Goal: Browse casually: Explore the website without a specific task or goal

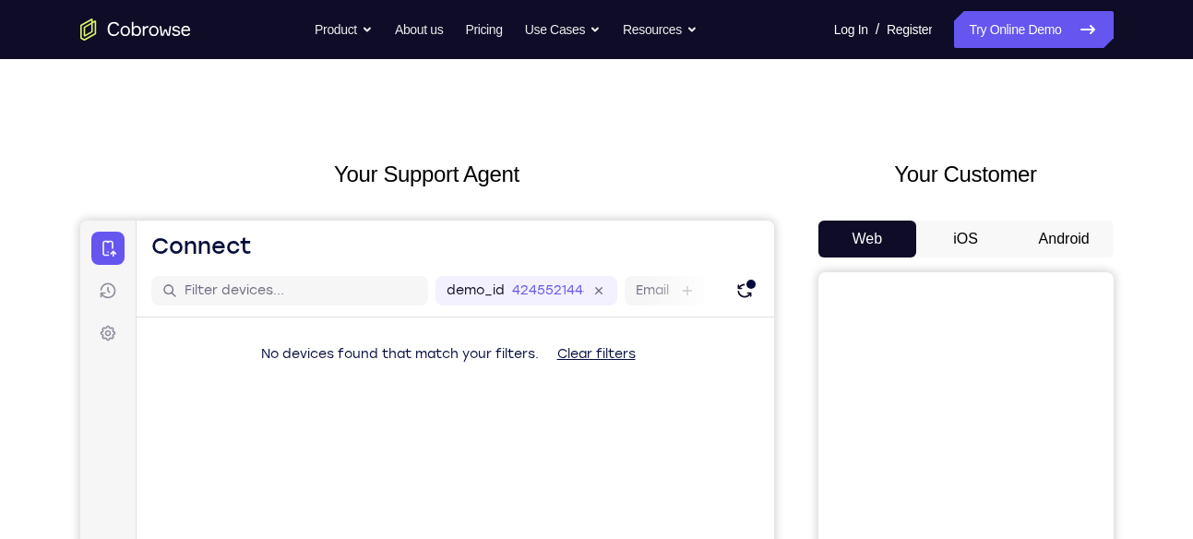
scroll to position [18, 0]
click at [1051, 249] on button "Android" at bounding box center [1064, 239] width 99 height 37
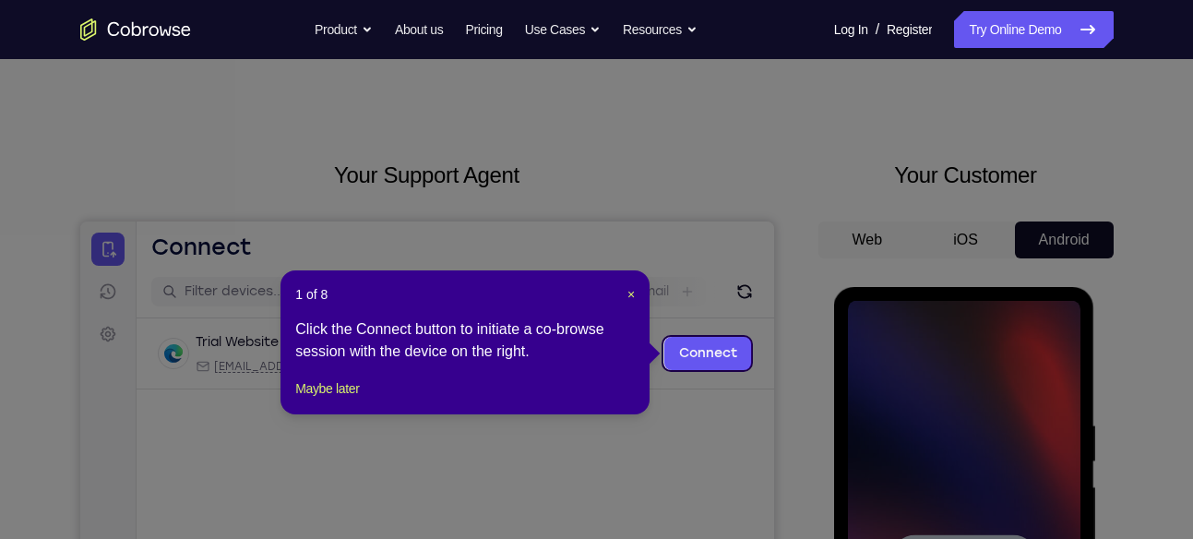
click at [625, 292] on header "1 of 8 ×" at bounding box center [465, 294] width 340 height 18
click at [638, 292] on div "1 of 8 × Click the Connect button to initiate a co-browse session with the devi…" at bounding box center [464, 342] width 369 height 144
click at [628, 292] on span "×" at bounding box center [630, 294] width 7 height 15
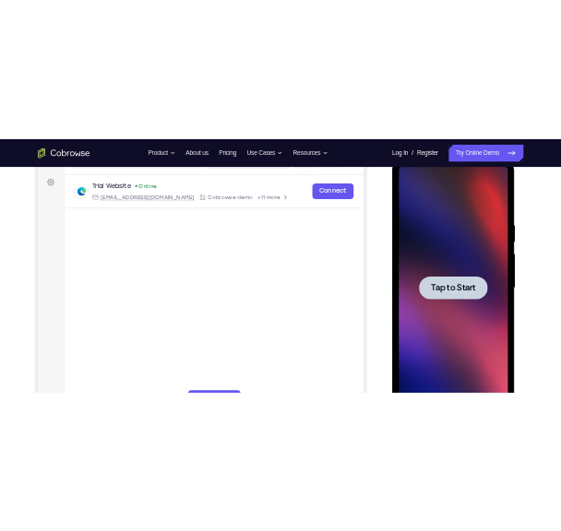
scroll to position [264, 0]
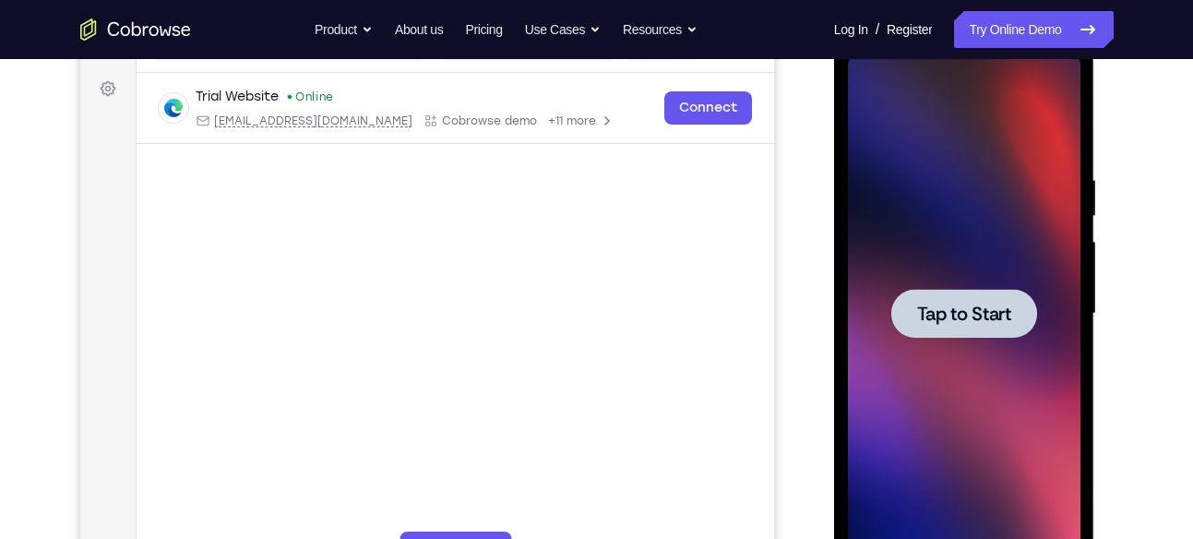
click at [927, 327] on div at bounding box center [964, 313] width 146 height 49
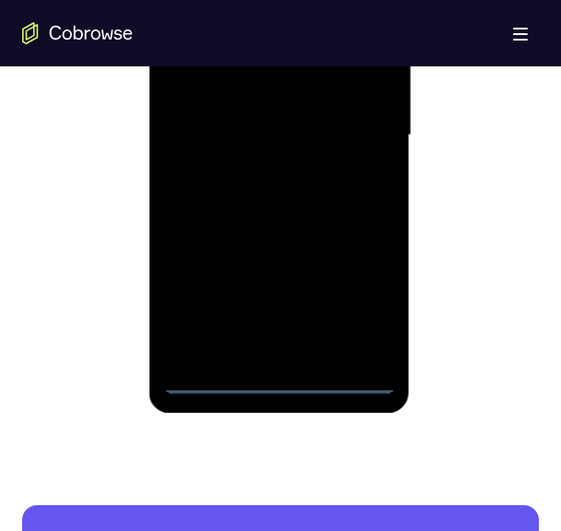
scroll to position [1163, 0]
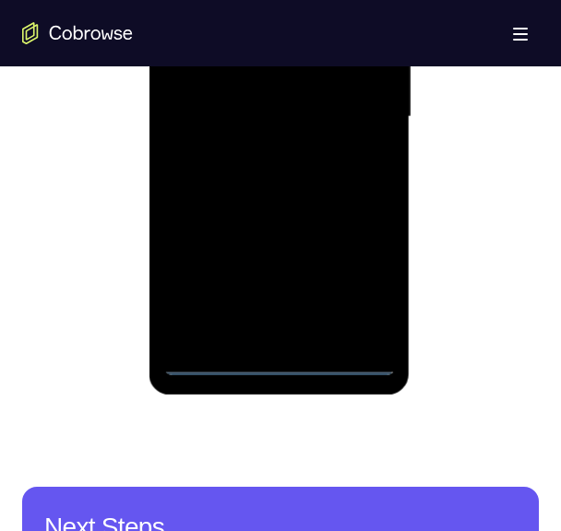
click at [273, 361] on div at bounding box center [278, 117] width 233 height 517
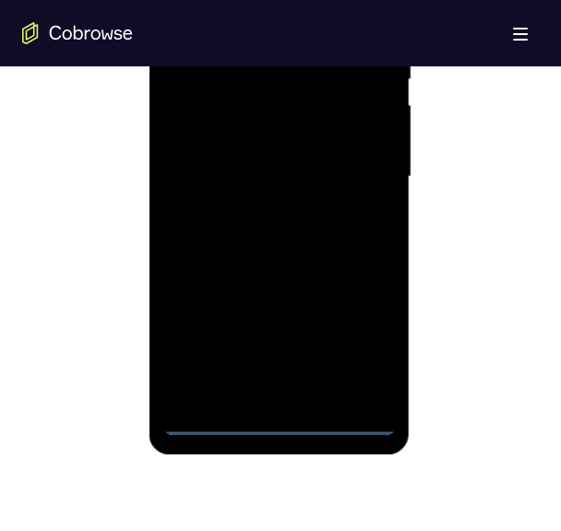
scroll to position [1102, 0]
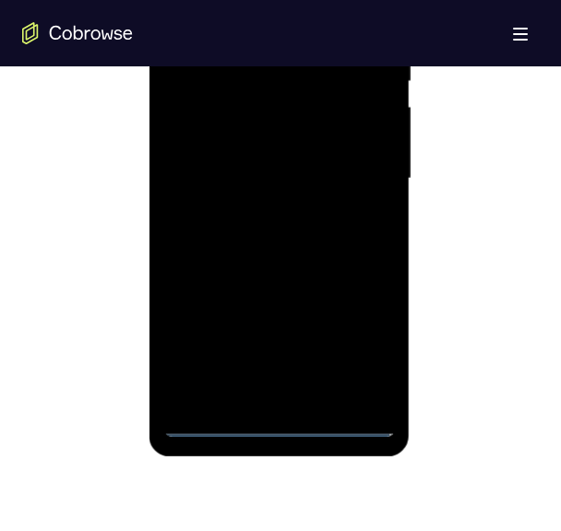
click at [367, 357] on div at bounding box center [278, 179] width 233 height 517
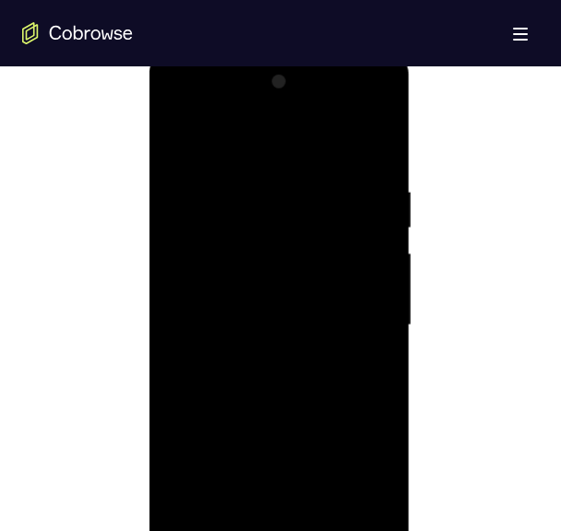
scroll to position [954, 0]
click at [233, 116] on div at bounding box center [278, 326] width 233 height 517
drag, startPoint x: 233, startPoint y: 116, endPoint x: 192, endPoint y: 106, distance: 42.7
click at [192, 106] on div at bounding box center [278, 326] width 233 height 517
click at [367, 326] on div at bounding box center [278, 326] width 233 height 517
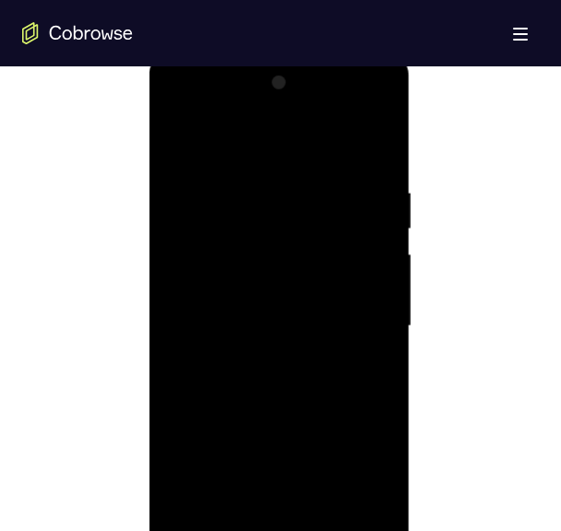
click at [367, 326] on div at bounding box center [278, 326] width 233 height 517
click at [257, 321] on div at bounding box center [278, 288] width 233 height 517
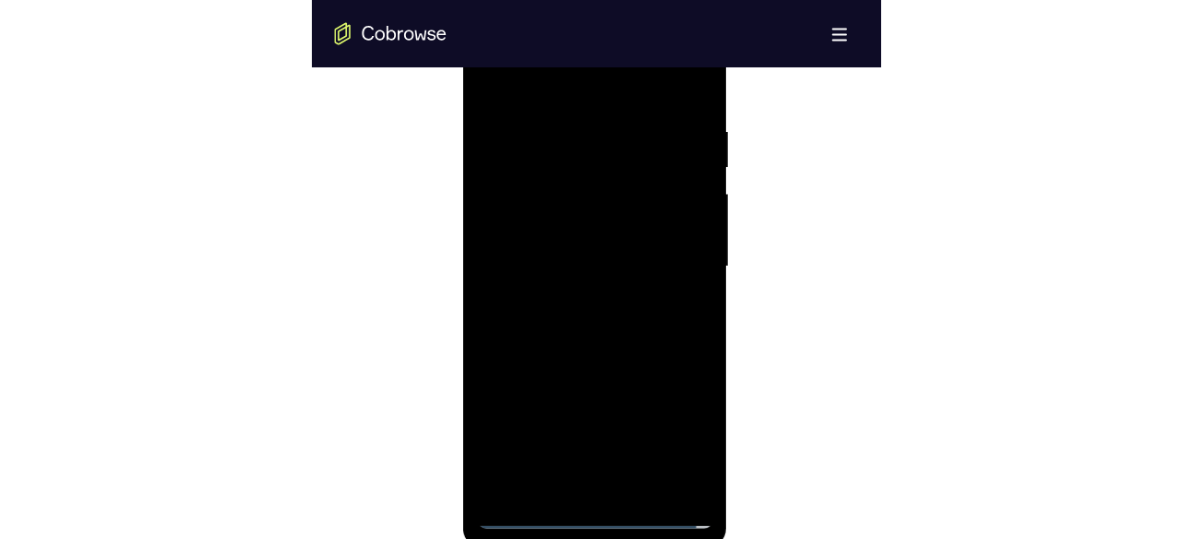
scroll to position [1021, 0]
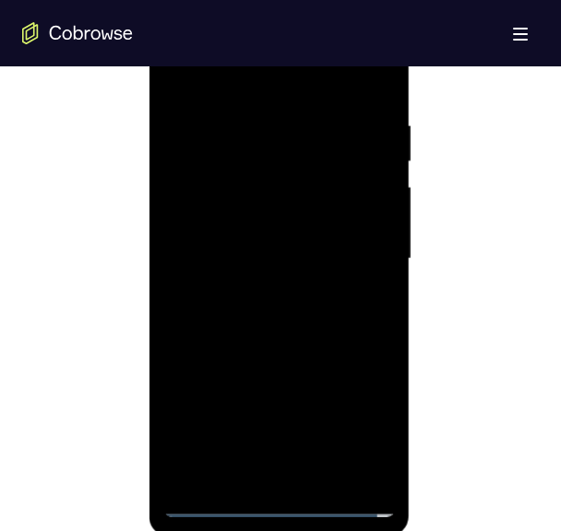
click at [239, 236] on div at bounding box center [278, 259] width 233 height 517
click at [265, 214] on div at bounding box center [278, 259] width 233 height 517
click at [268, 256] on div at bounding box center [278, 259] width 233 height 517
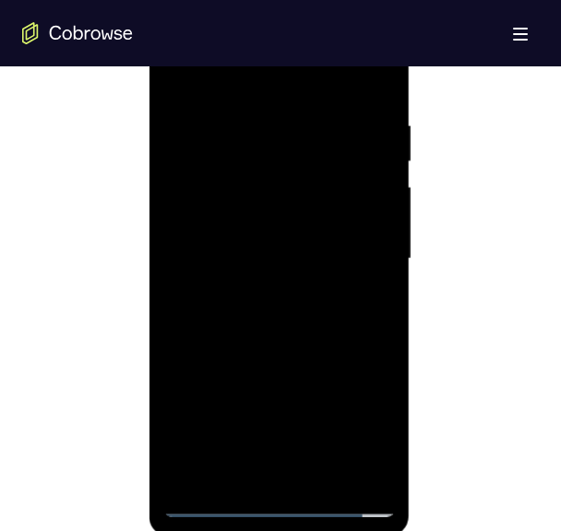
click at [268, 256] on div at bounding box center [278, 259] width 233 height 517
click at [292, 351] on div at bounding box center [278, 259] width 233 height 517
click at [251, 108] on div at bounding box center [278, 259] width 233 height 517
click at [345, 471] on div at bounding box center [278, 259] width 233 height 517
click at [372, 368] on div at bounding box center [278, 259] width 233 height 517
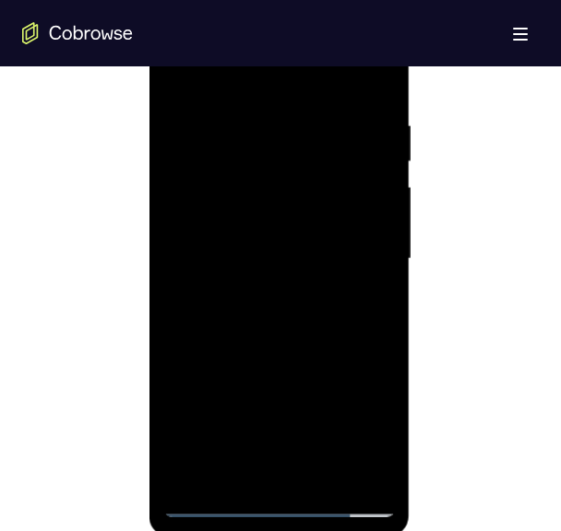
click at [357, 469] on div at bounding box center [278, 259] width 233 height 517
click at [175, 277] on div at bounding box center [278, 259] width 233 height 517
click at [366, 348] on div at bounding box center [278, 259] width 233 height 517
drag, startPoint x: 325, startPoint y: 278, endPoint x: 310, endPoint y: 388, distance: 111.7
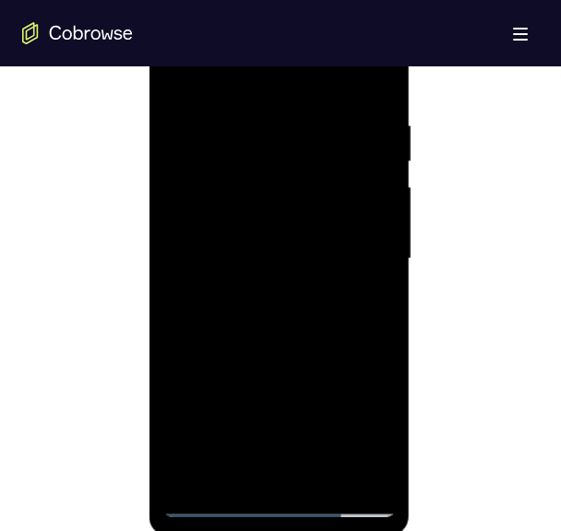
click at [310, 388] on div at bounding box center [278, 259] width 233 height 517
drag, startPoint x: 309, startPoint y: 198, endPoint x: 322, endPoint y: 354, distance: 156.5
click at [322, 354] on div at bounding box center [278, 259] width 233 height 517
drag, startPoint x: 308, startPoint y: 196, endPoint x: 295, endPoint y: 307, distance: 112.4
click at [295, 307] on div at bounding box center [278, 259] width 233 height 517
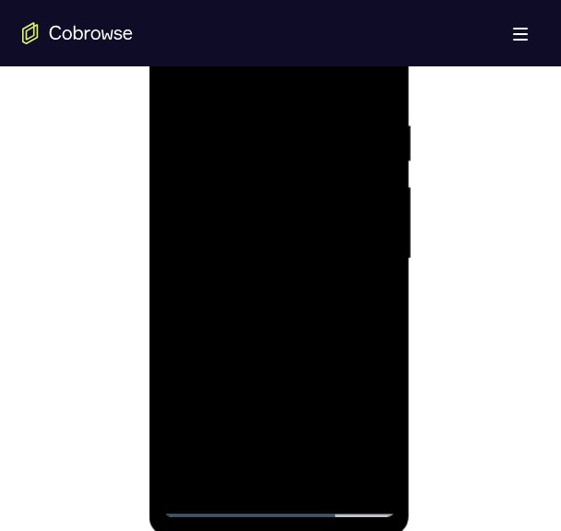
drag, startPoint x: 293, startPoint y: 91, endPoint x: 285, endPoint y: 37, distance: 55.1
click at [285, 37] on div at bounding box center [278, 259] width 233 height 517
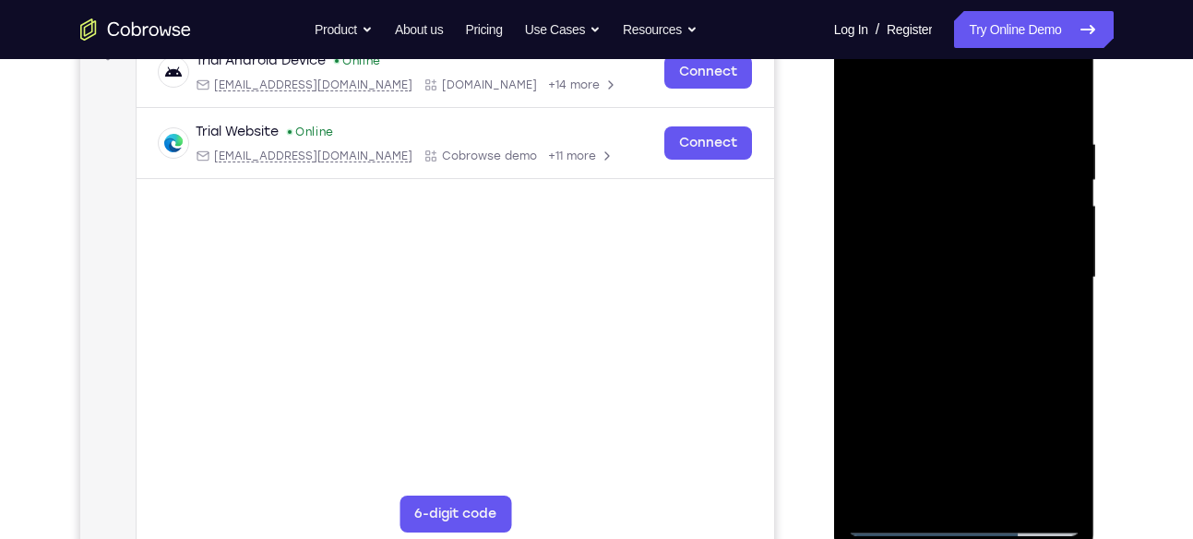
scroll to position [301, 0]
click at [1037, 483] on div at bounding box center [964, 276] width 233 height 517
click at [1059, 97] on div at bounding box center [964, 276] width 233 height 517
click at [865, 485] on div at bounding box center [964, 276] width 233 height 517
drag, startPoint x: 955, startPoint y: 186, endPoint x: 979, endPoint y: 317, distance: 133.2
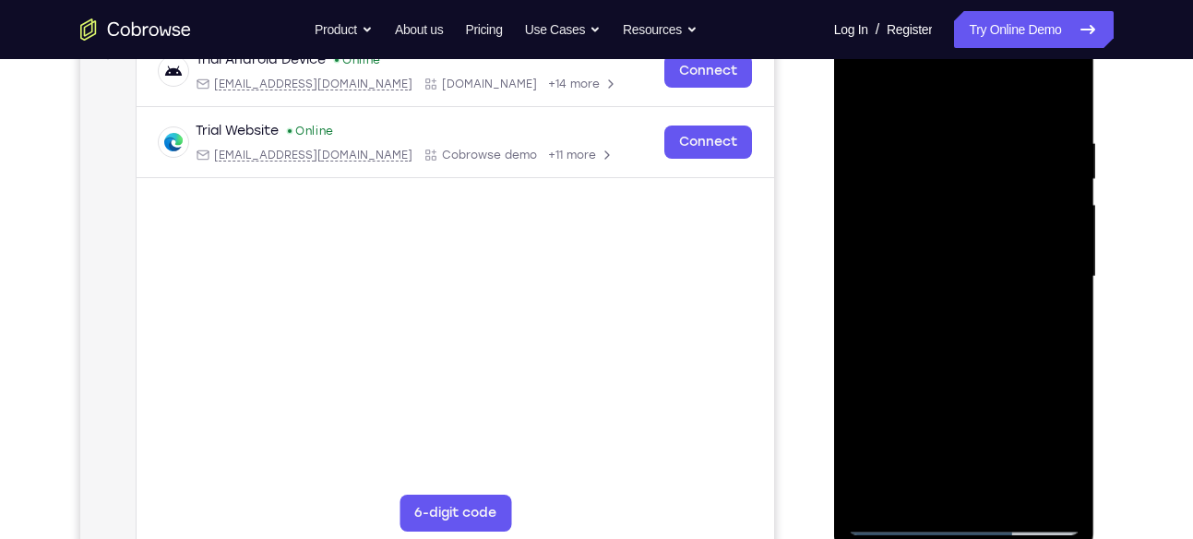
click at [979, 317] on div at bounding box center [964, 276] width 233 height 517
click at [938, 127] on div at bounding box center [964, 276] width 233 height 517
click at [1050, 316] on div at bounding box center [964, 276] width 233 height 517
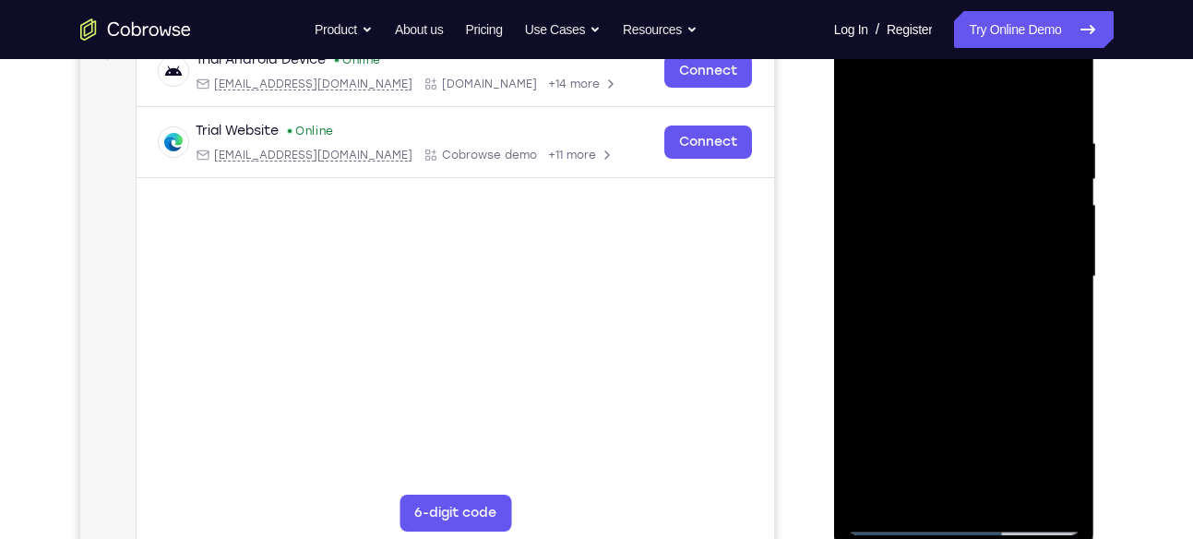
click at [1037, 479] on div at bounding box center [964, 276] width 233 height 517
click at [1066, 308] on div at bounding box center [964, 276] width 233 height 517
drag, startPoint x: 1066, startPoint y: 308, endPoint x: 912, endPoint y: 336, distance: 156.5
click at [912, 336] on div at bounding box center [964, 276] width 233 height 517
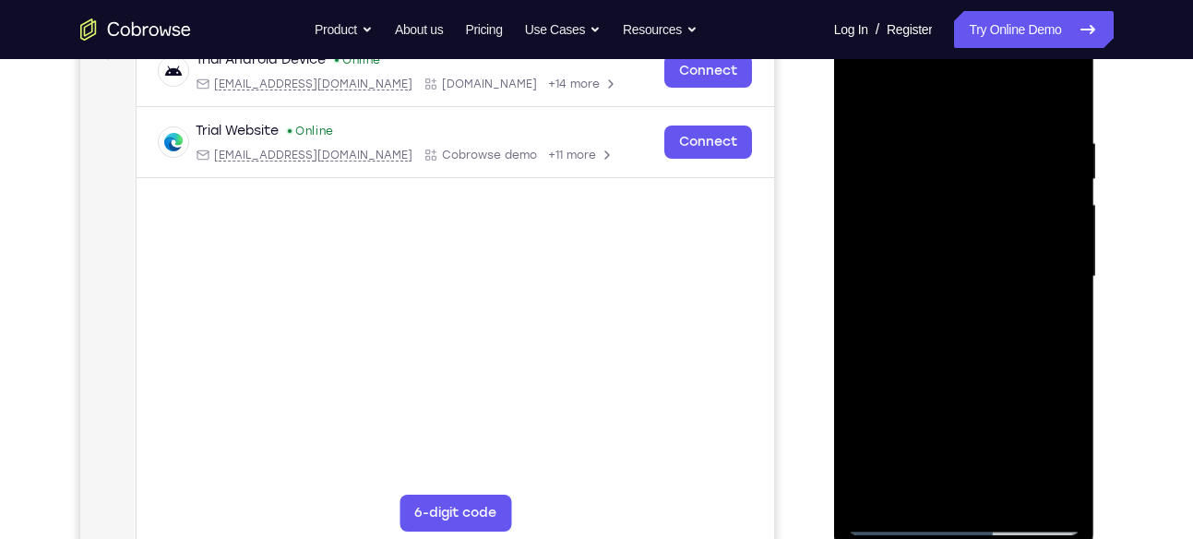
click at [1049, 340] on div at bounding box center [964, 276] width 233 height 517
click at [1053, 98] on div at bounding box center [964, 276] width 233 height 517
drag, startPoint x: 963, startPoint y: 203, endPoint x: 963, endPoint y: 306, distance: 103.3
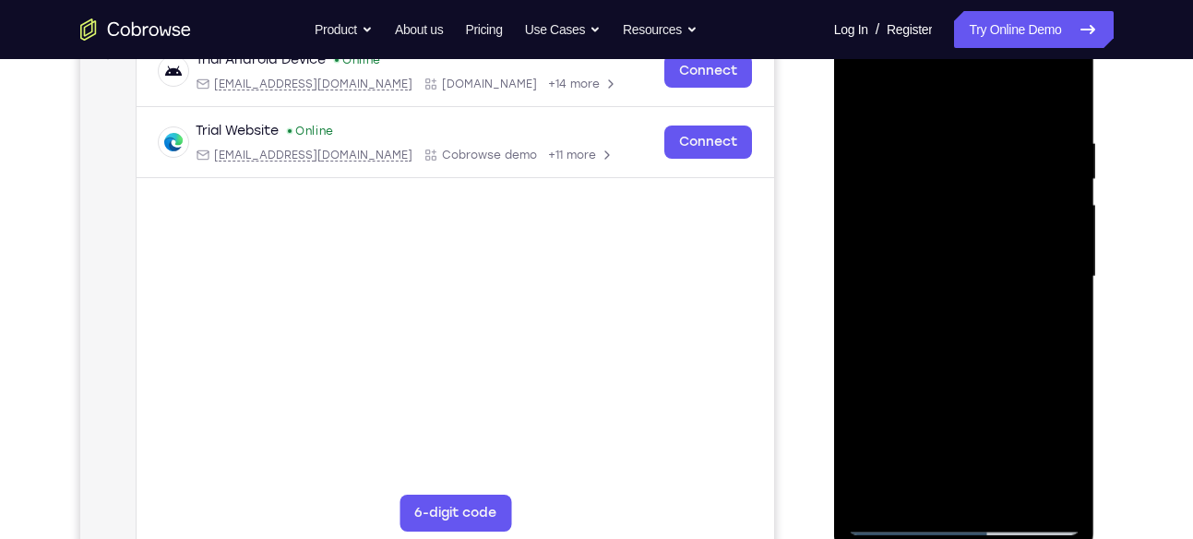
click at [963, 306] on div at bounding box center [964, 276] width 233 height 517
click at [1017, 493] on div at bounding box center [964, 276] width 233 height 517
click at [986, 368] on div at bounding box center [964, 276] width 233 height 517
click at [954, 119] on div at bounding box center [964, 276] width 233 height 517
click at [935, 283] on div at bounding box center [964, 276] width 233 height 517
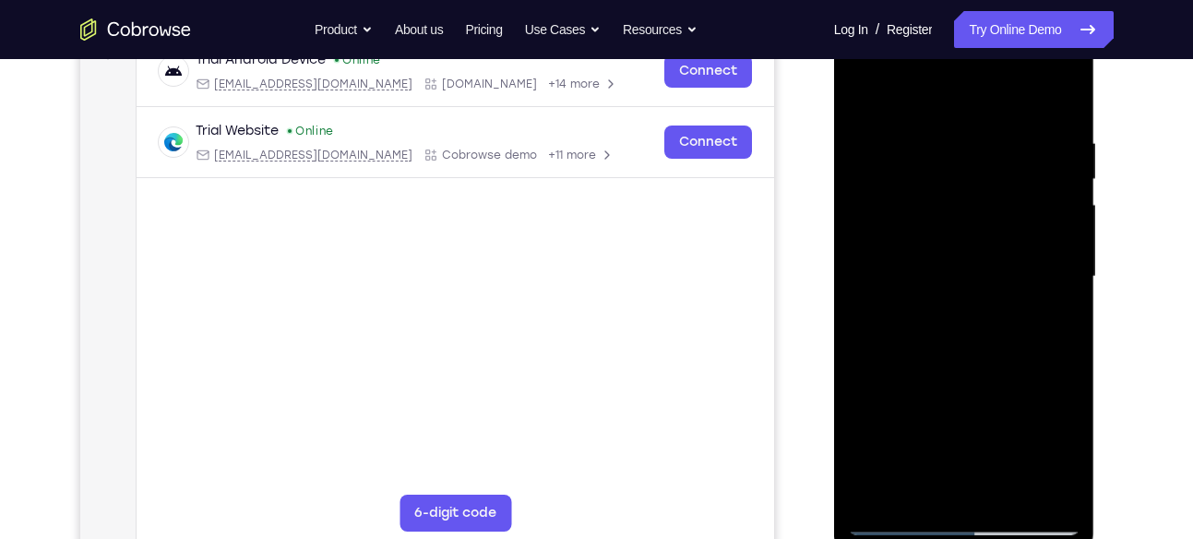
click at [862, 91] on div at bounding box center [964, 276] width 233 height 517
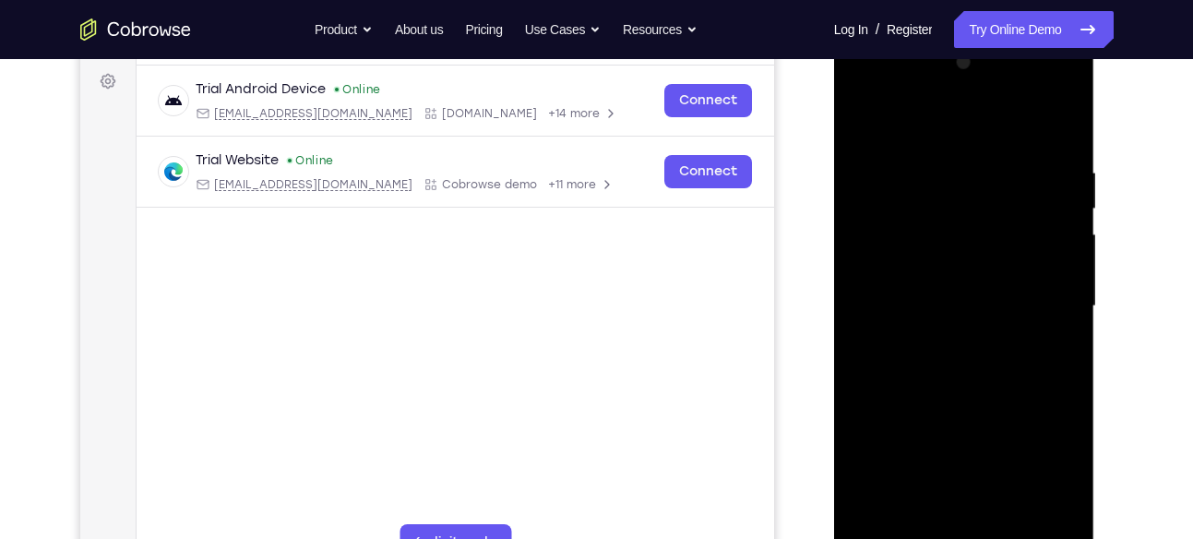
scroll to position [270, 0]
drag, startPoint x: 968, startPoint y: 259, endPoint x: 980, endPoint y: 190, distance: 70.2
click at [980, 190] on div at bounding box center [964, 307] width 233 height 517
drag, startPoint x: 970, startPoint y: 261, endPoint x: 925, endPoint y: 268, distance: 44.9
click at [925, 268] on div at bounding box center [964, 307] width 233 height 517
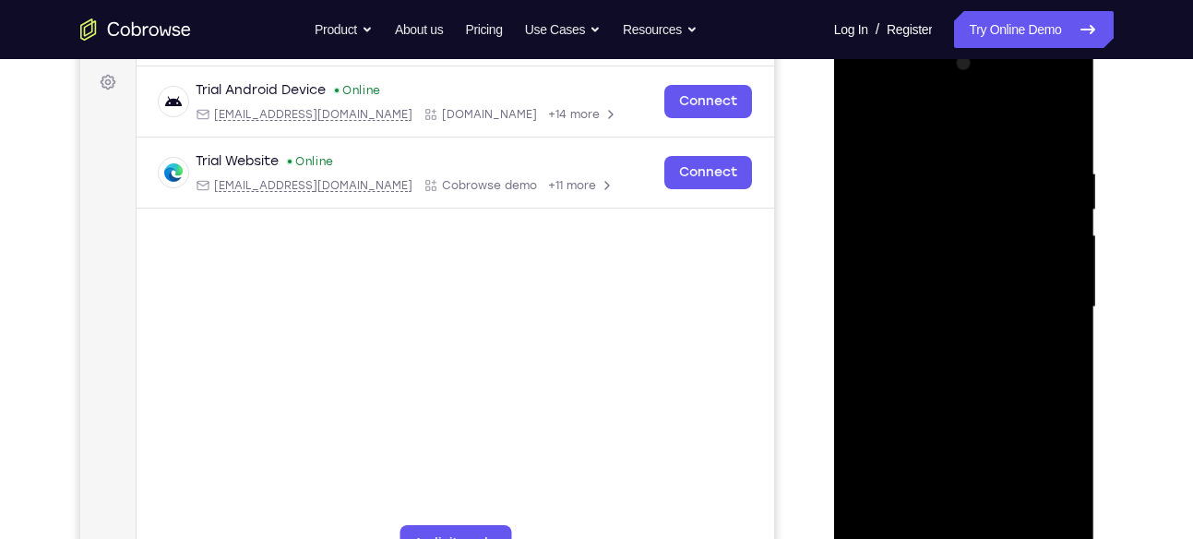
drag, startPoint x: 894, startPoint y: 256, endPoint x: 1006, endPoint y: 234, distance: 113.6
click at [1006, 234] on div at bounding box center [964, 307] width 233 height 517
drag, startPoint x: 889, startPoint y: 257, endPoint x: 979, endPoint y: 235, distance: 93.1
click at [979, 235] on div at bounding box center [964, 307] width 233 height 517
click at [858, 250] on div at bounding box center [964, 307] width 233 height 517
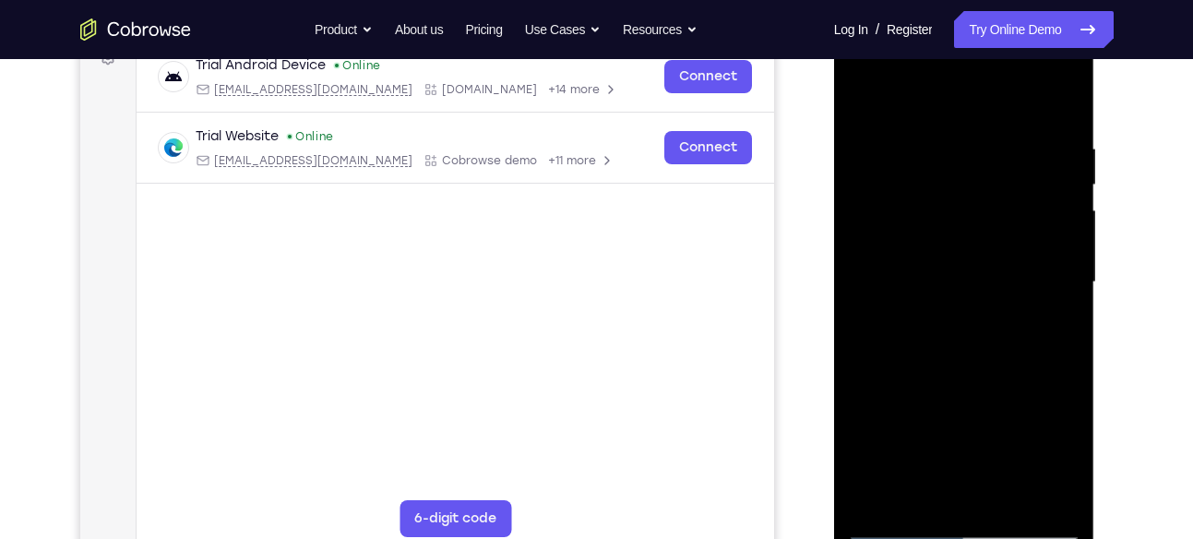
scroll to position [298, 0]
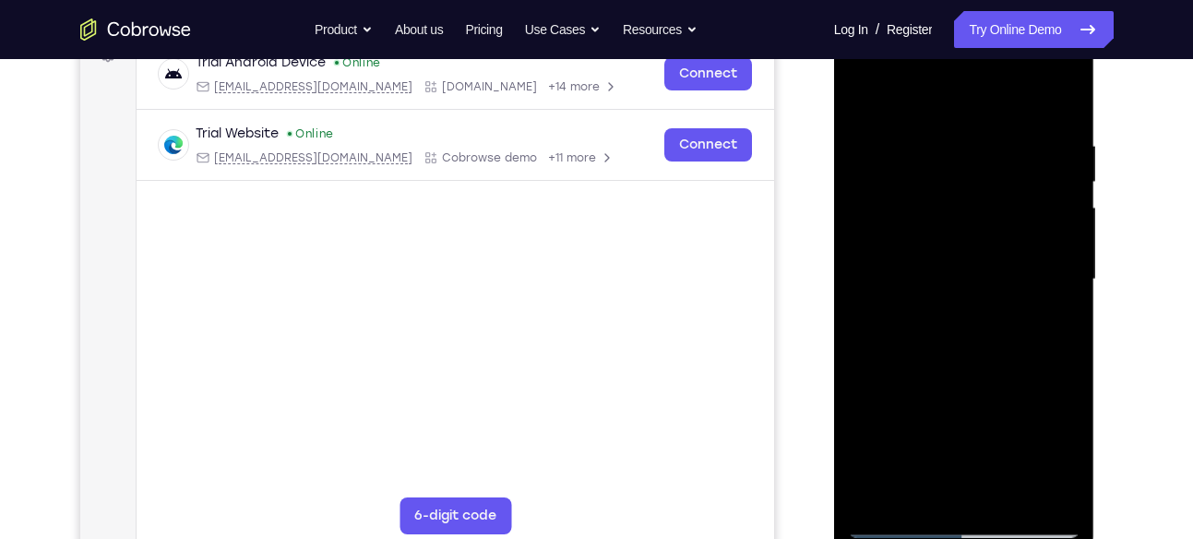
click at [865, 102] on div at bounding box center [964, 279] width 233 height 517
click at [865, 90] on div at bounding box center [964, 279] width 233 height 517
click at [814, 151] on div "Your Support Agent Your Customer Web iOS Android" at bounding box center [596, 220] width 1033 height 682
click at [876, 495] on div at bounding box center [964, 279] width 233 height 517
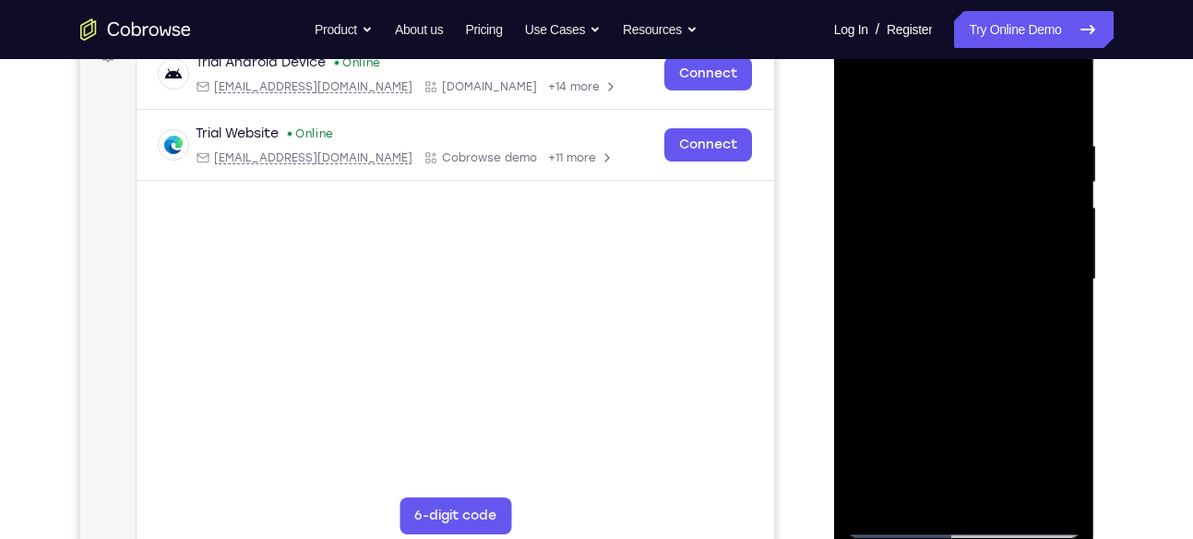
click at [876, 495] on div at bounding box center [964, 279] width 233 height 517
click at [881, 492] on div at bounding box center [964, 279] width 233 height 517
drag, startPoint x: 965, startPoint y: 280, endPoint x: 972, endPoint y: 420, distance: 139.5
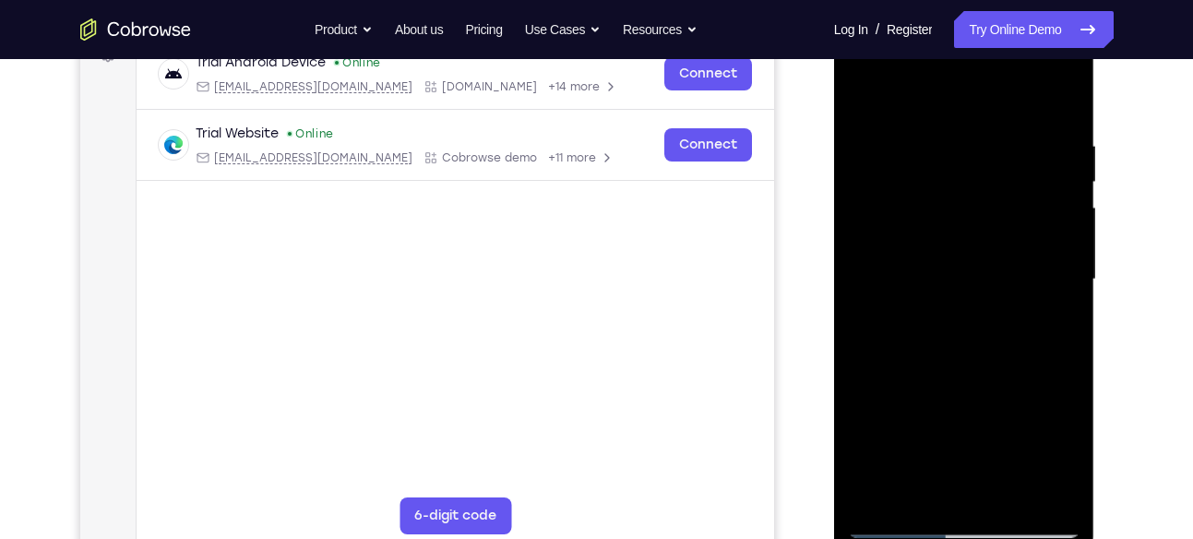
click at [972, 420] on div at bounding box center [964, 279] width 233 height 517
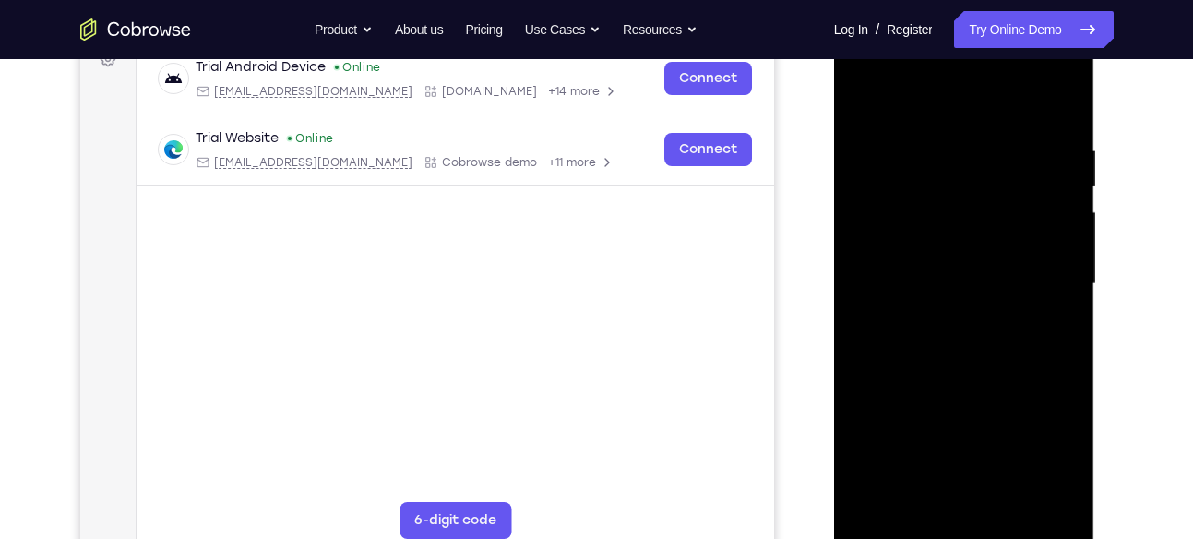
scroll to position [295, 0]
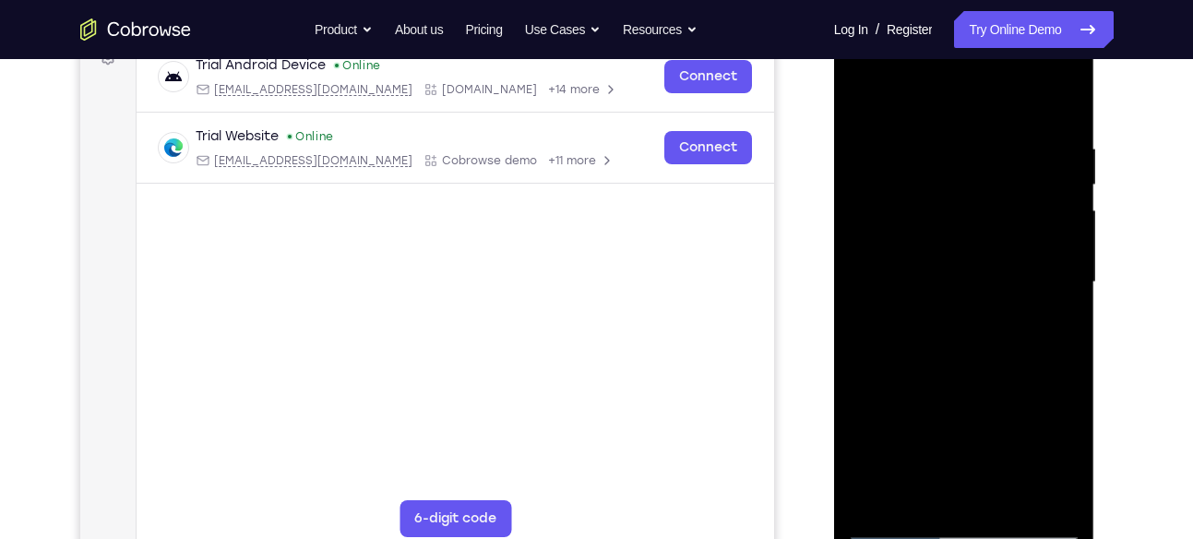
click at [1064, 357] on div at bounding box center [964, 282] width 233 height 517
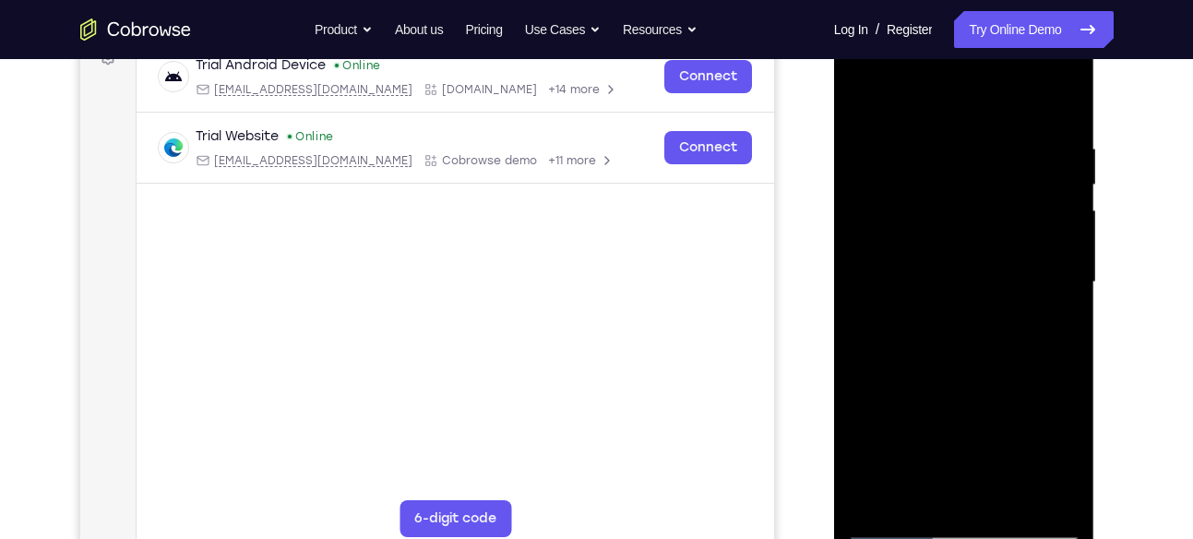
click at [1064, 357] on div at bounding box center [964, 282] width 233 height 517
drag, startPoint x: 988, startPoint y: 411, endPoint x: 981, endPoint y: 438, distance: 28.6
click at [981, 438] on div at bounding box center [964, 282] width 233 height 517
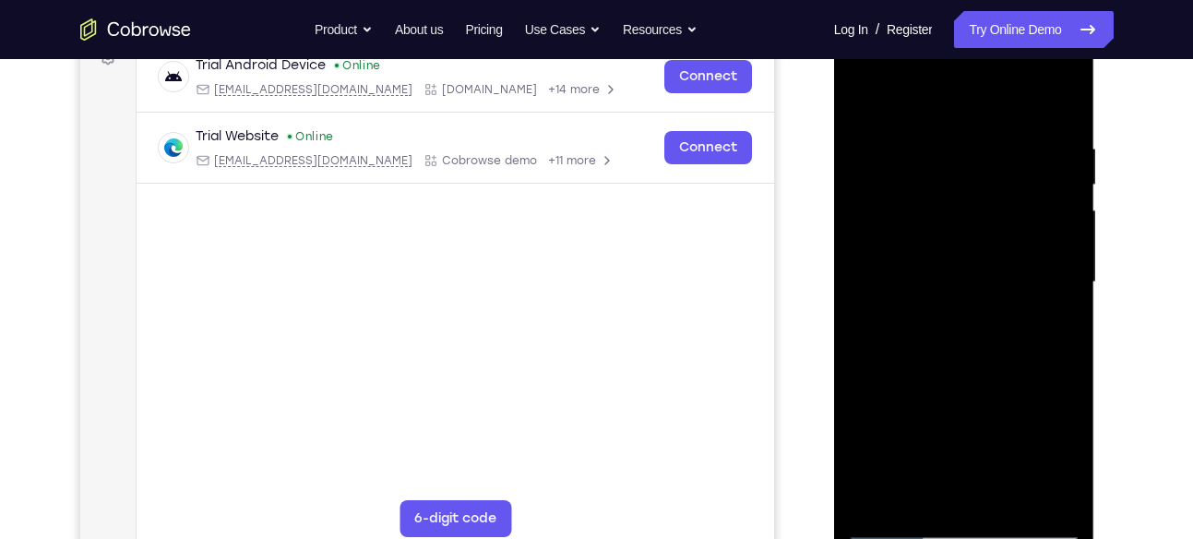
drag, startPoint x: 981, startPoint y: 438, endPoint x: 957, endPoint y: 176, distance: 263.1
click at [957, 176] on div at bounding box center [964, 282] width 233 height 517
drag, startPoint x: 954, startPoint y: 321, endPoint x: 931, endPoint y: 70, distance: 252.0
click at [931, 70] on div at bounding box center [964, 282] width 233 height 517
drag, startPoint x: 947, startPoint y: 300, endPoint x: 932, endPoint y: 120, distance: 180.5
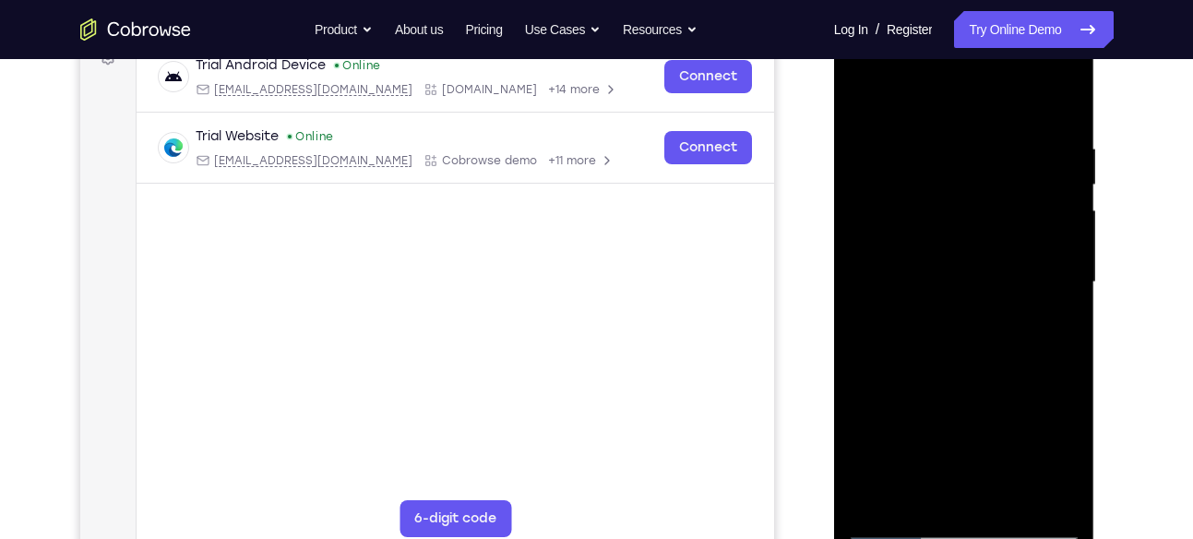
click at [932, 120] on div at bounding box center [964, 282] width 233 height 517
click at [929, 322] on div at bounding box center [964, 282] width 233 height 517
drag, startPoint x: 929, startPoint y: 322, endPoint x: 934, endPoint y: 164, distance: 157.8
click at [934, 164] on div at bounding box center [964, 282] width 233 height 517
drag, startPoint x: 944, startPoint y: 313, endPoint x: 952, endPoint y: 197, distance: 115.6
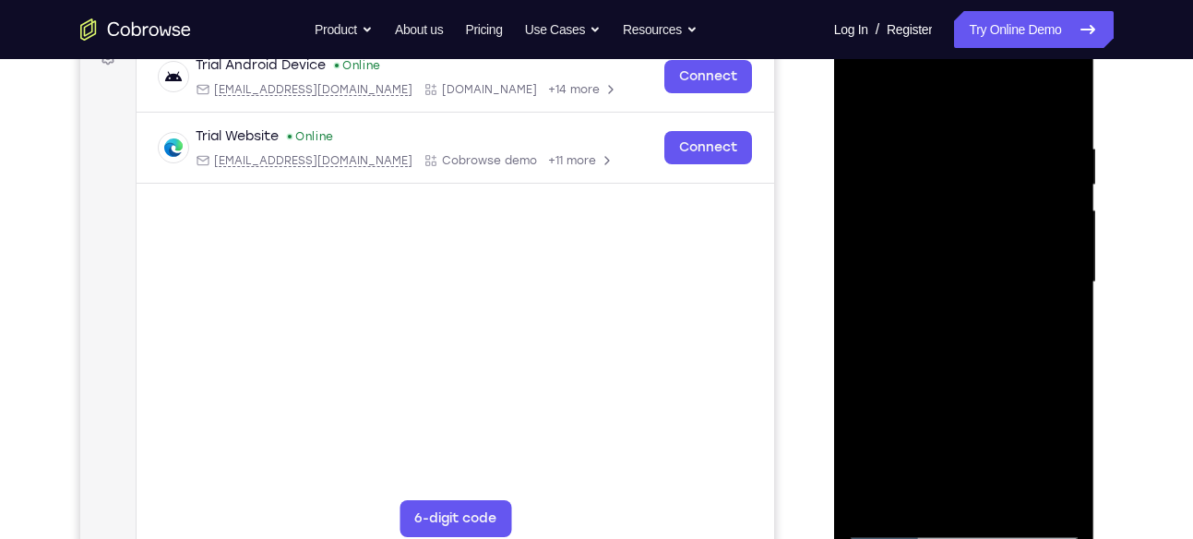
click at [952, 197] on div at bounding box center [964, 282] width 233 height 517
drag, startPoint x: 952, startPoint y: 197, endPoint x: 958, endPoint y: 76, distance: 121.9
click at [958, 76] on div at bounding box center [964, 282] width 233 height 517
drag, startPoint x: 955, startPoint y: 402, endPoint x: 978, endPoint y: 212, distance: 191.5
click at [978, 212] on div at bounding box center [964, 282] width 233 height 517
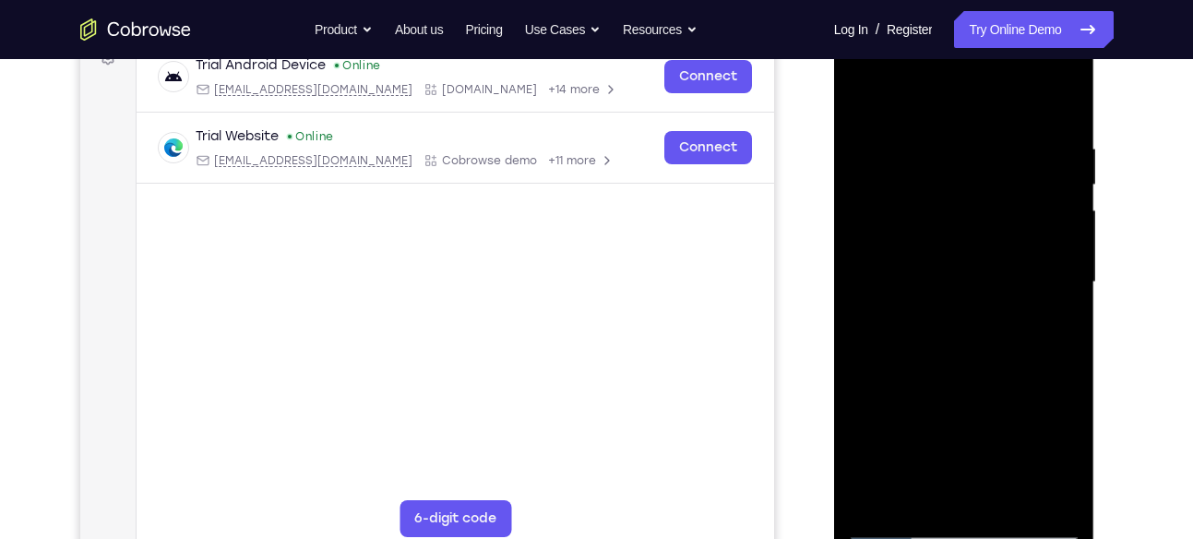
click at [877, 501] on div at bounding box center [964, 282] width 233 height 517
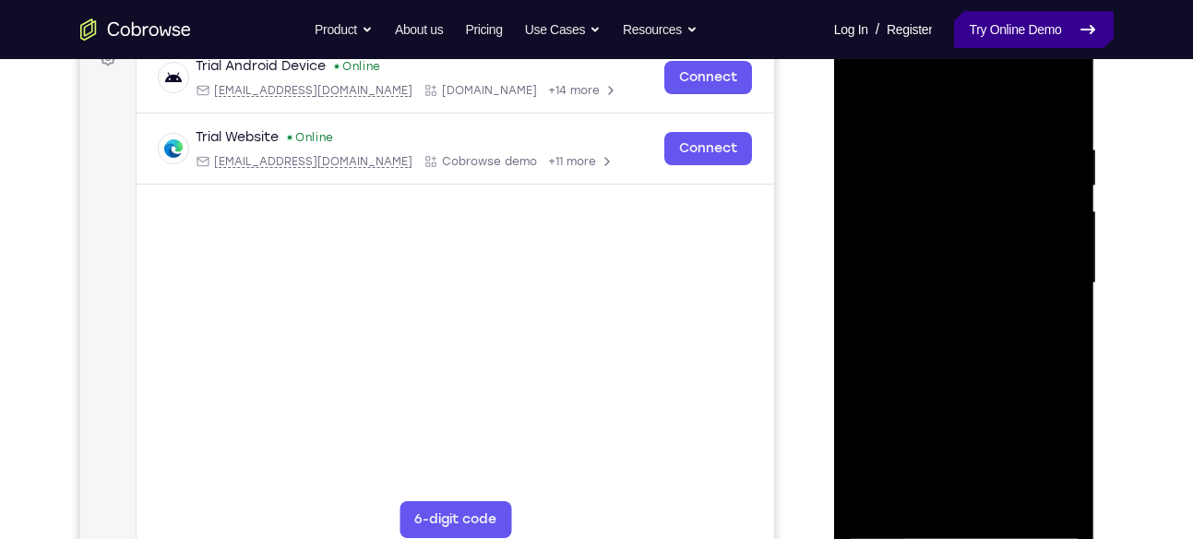
click at [968, 36] on link "Try Online Demo" at bounding box center [1033, 29] width 159 height 37
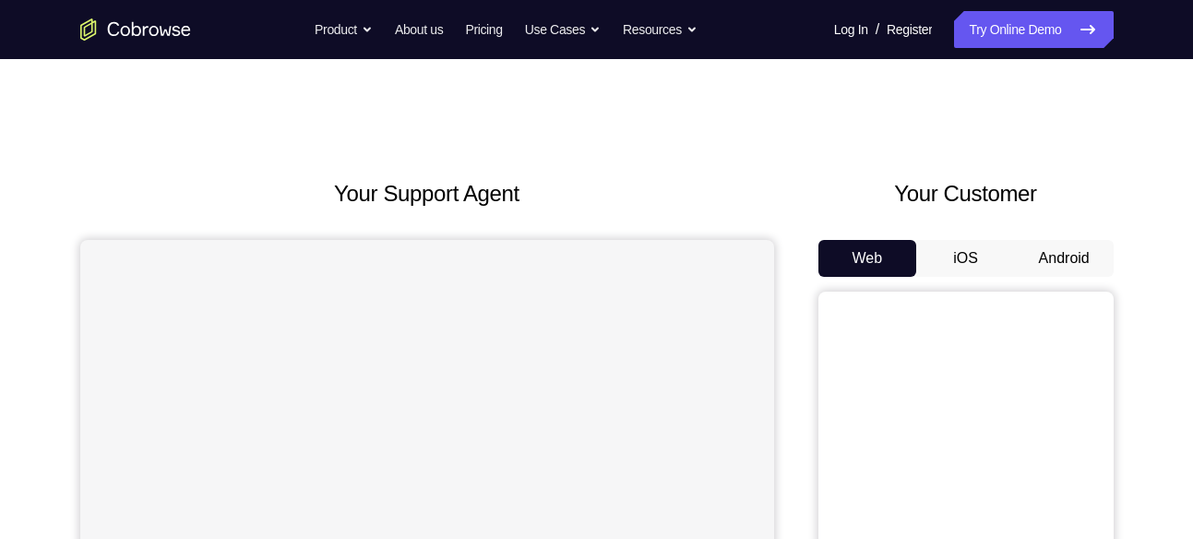
click at [1039, 273] on button "Android" at bounding box center [1064, 258] width 99 height 37
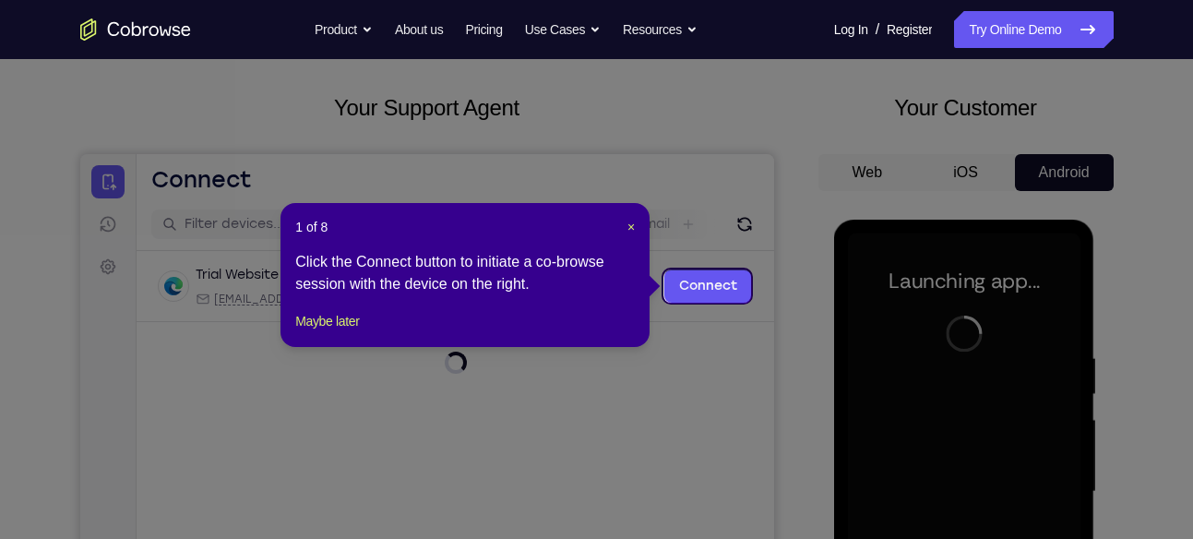
scroll to position [84, 0]
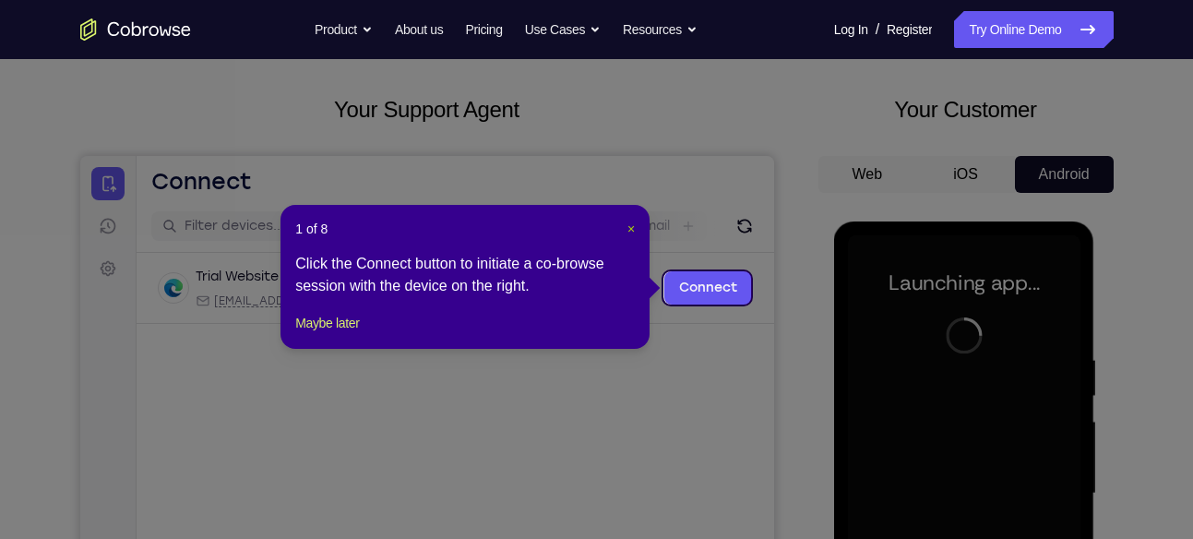
click at [629, 232] on span "×" at bounding box center [630, 228] width 7 height 15
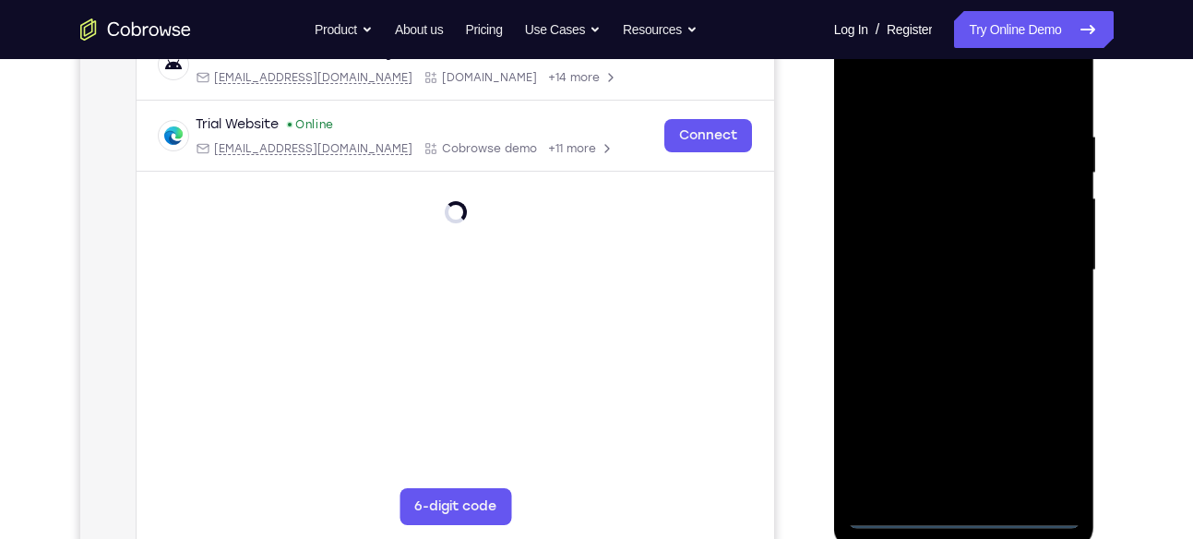
scroll to position [308, 0]
click at [971, 511] on div at bounding box center [964, 269] width 233 height 517
click at [1049, 423] on div at bounding box center [964, 269] width 233 height 517
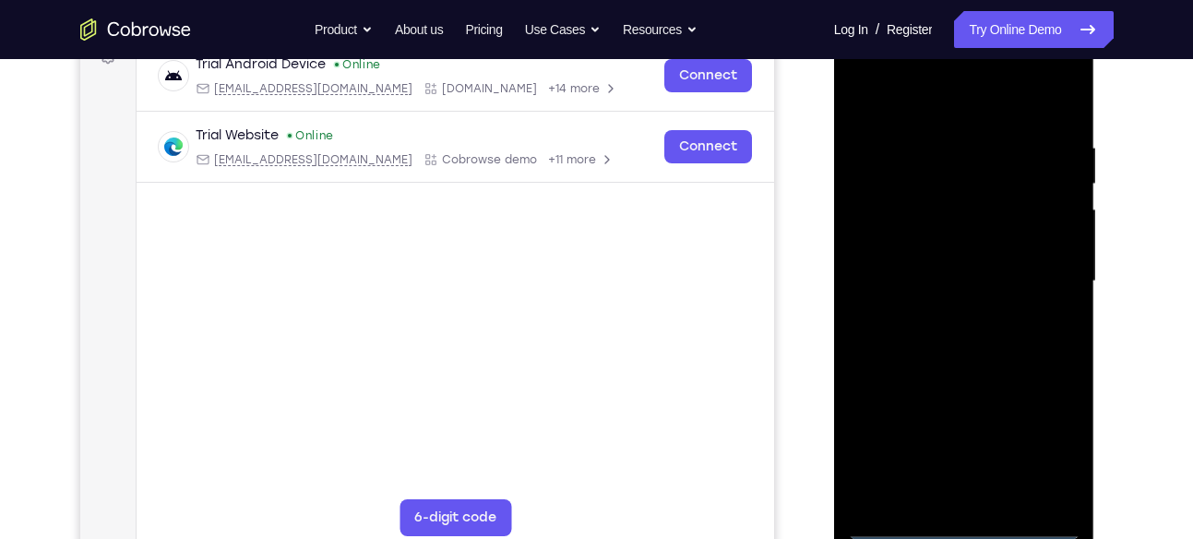
scroll to position [295, 0]
click at [875, 69] on div at bounding box center [964, 282] width 233 height 517
click at [1032, 280] on div at bounding box center [964, 282] width 233 height 517
click at [868, 61] on div at bounding box center [964, 282] width 233 height 517
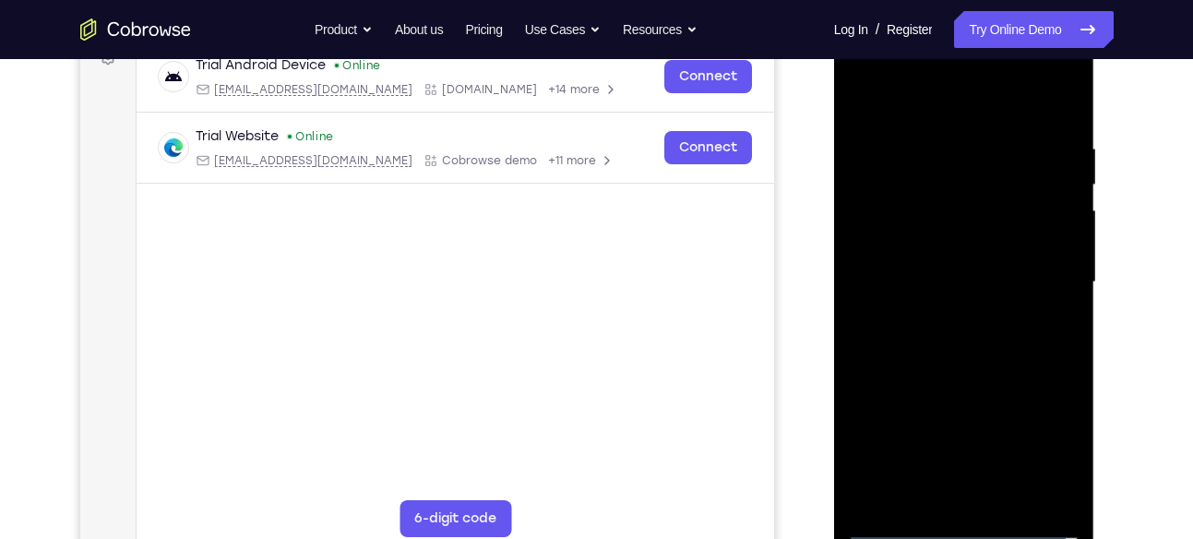
click at [882, 216] on div at bounding box center [964, 282] width 233 height 517
click at [927, 280] on div at bounding box center [964, 282] width 233 height 517
click at [949, 266] on div at bounding box center [964, 282] width 233 height 517
click at [966, 292] on div at bounding box center [964, 282] width 233 height 517
drag, startPoint x: 936, startPoint y: 113, endPoint x: 941, endPoint y: 32, distance: 80.5
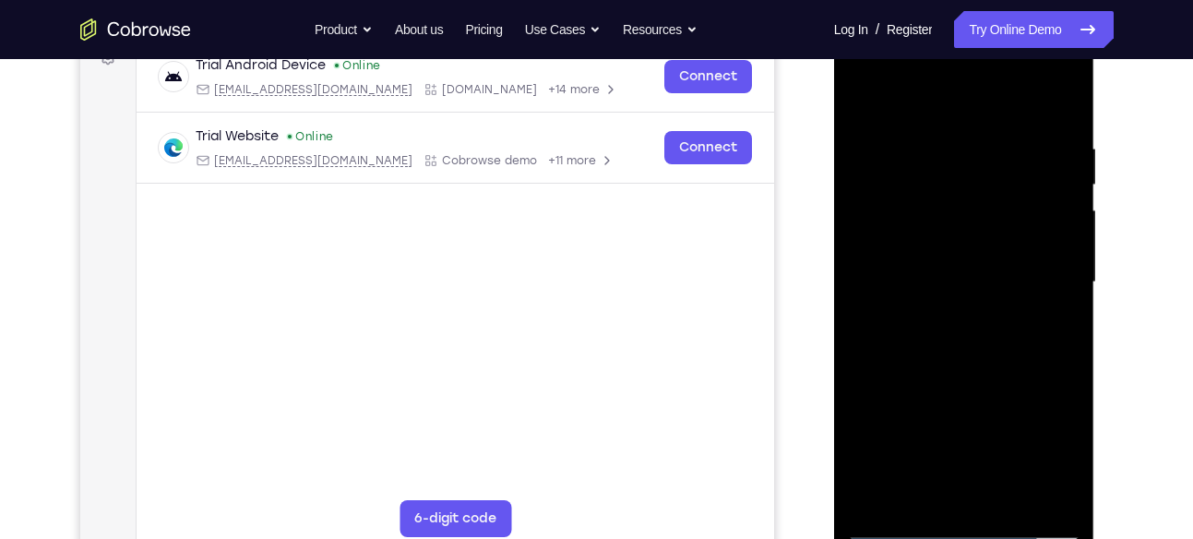
click at [941, 32] on div at bounding box center [964, 282] width 233 height 517
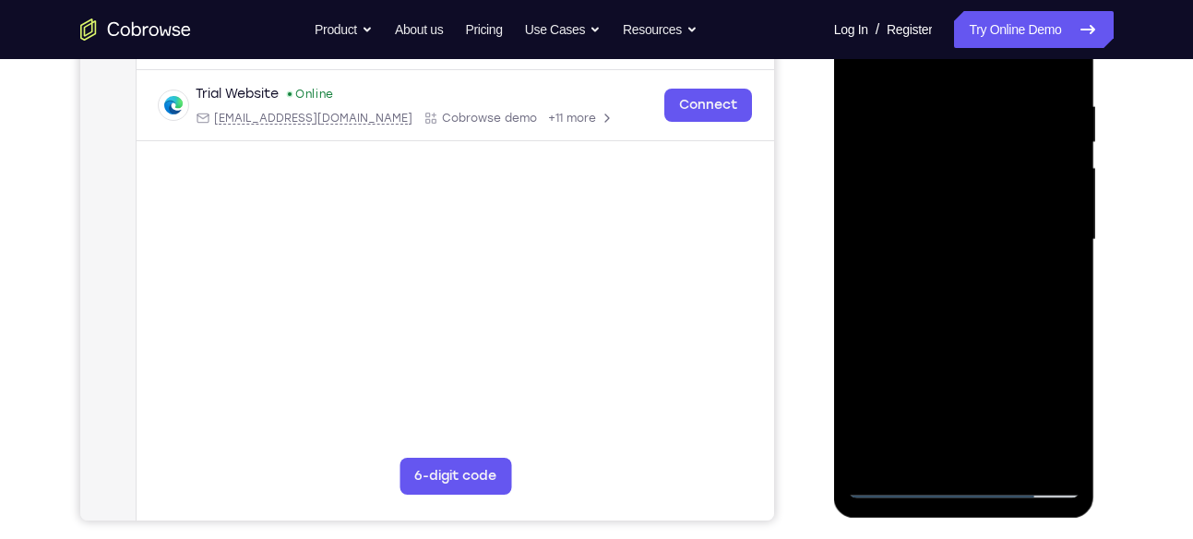
scroll to position [342, 0]
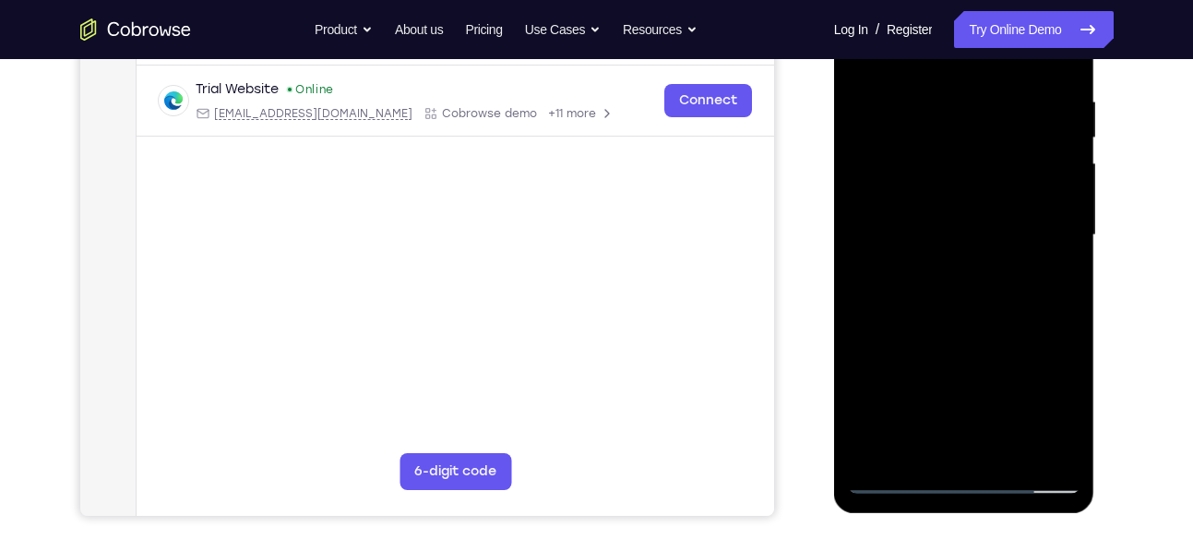
drag, startPoint x: 972, startPoint y: 370, endPoint x: 979, endPoint y: 276, distance: 94.3
click at [979, 276] on div at bounding box center [964, 235] width 233 height 517
click at [964, 436] on div at bounding box center [964, 235] width 233 height 517
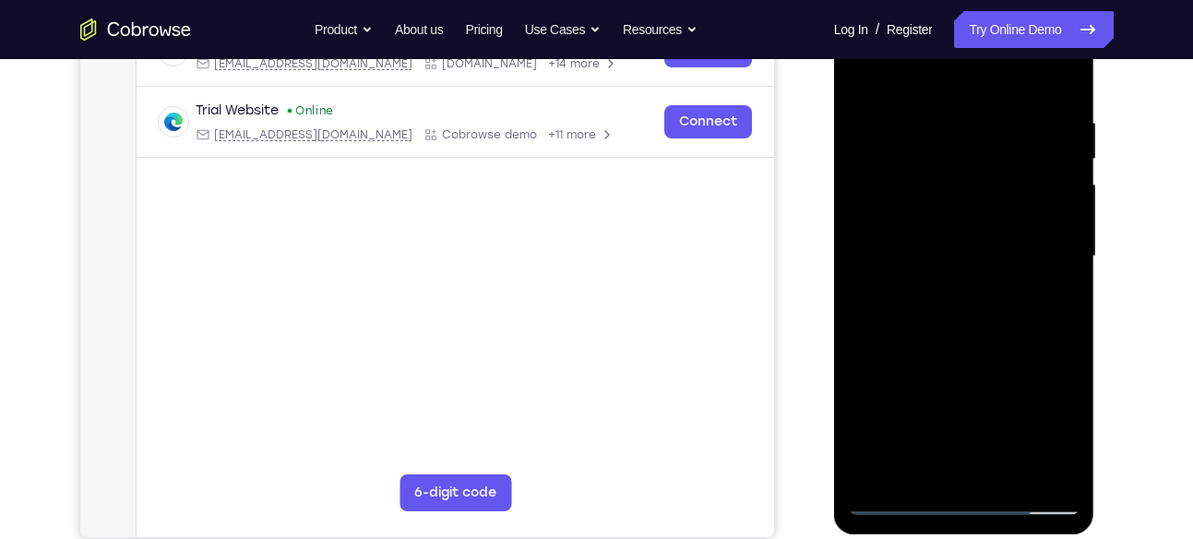
scroll to position [319, 0]
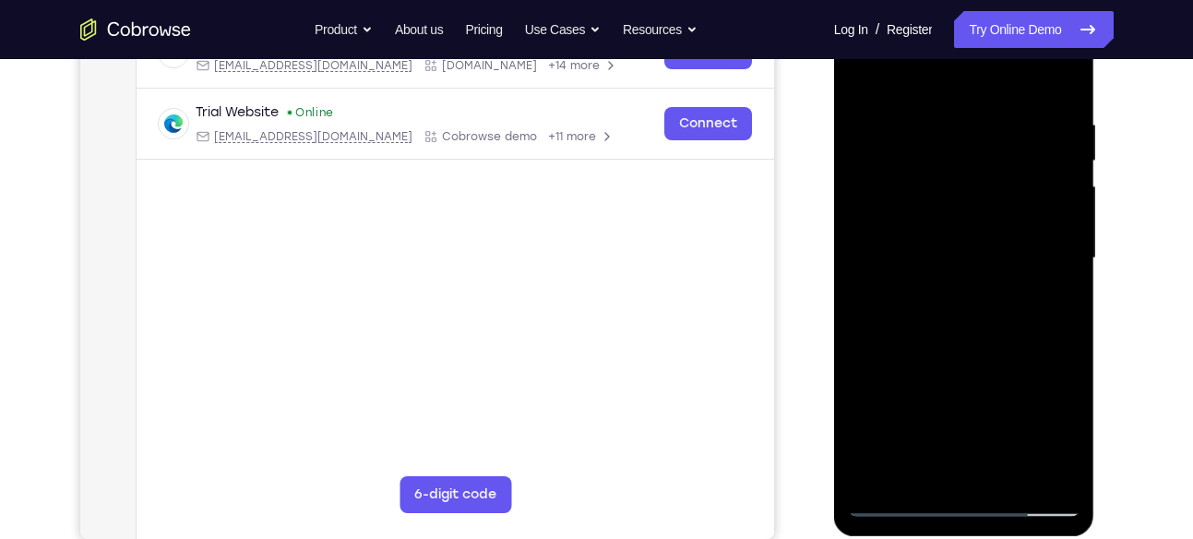
click at [905, 92] on div at bounding box center [964, 258] width 233 height 517
click at [974, 156] on div at bounding box center [964, 258] width 233 height 517
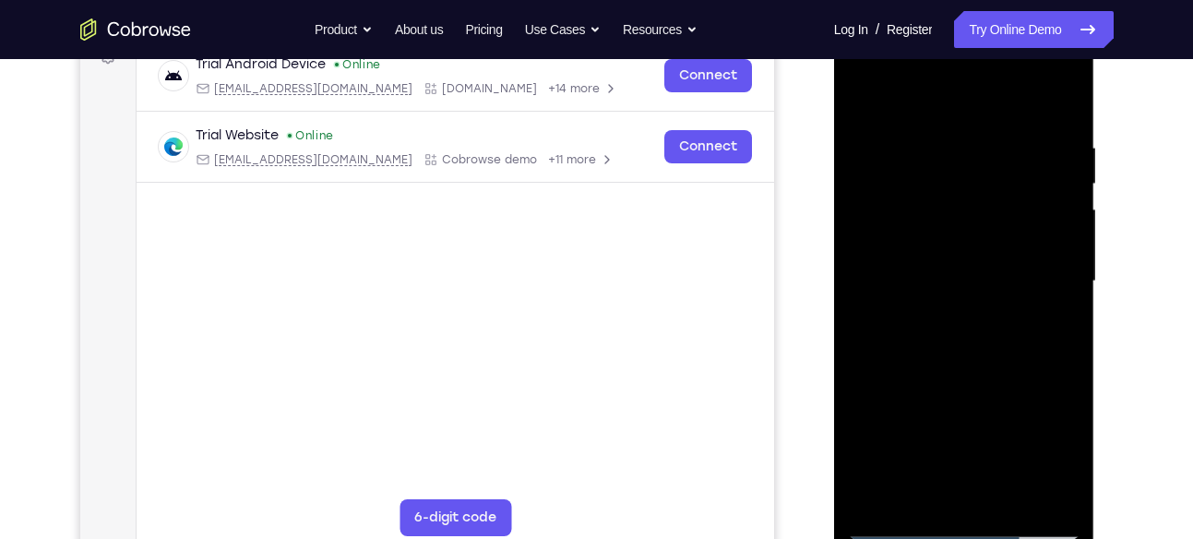
click at [1069, 99] on div at bounding box center [964, 281] width 233 height 517
click at [911, 121] on div at bounding box center [964, 281] width 233 height 517
click at [958, 214] on div at bounding box center [964, 281] width 233 height 517
click at [1067, 94] on div at bounding box center [964, 281] width 233 height 517
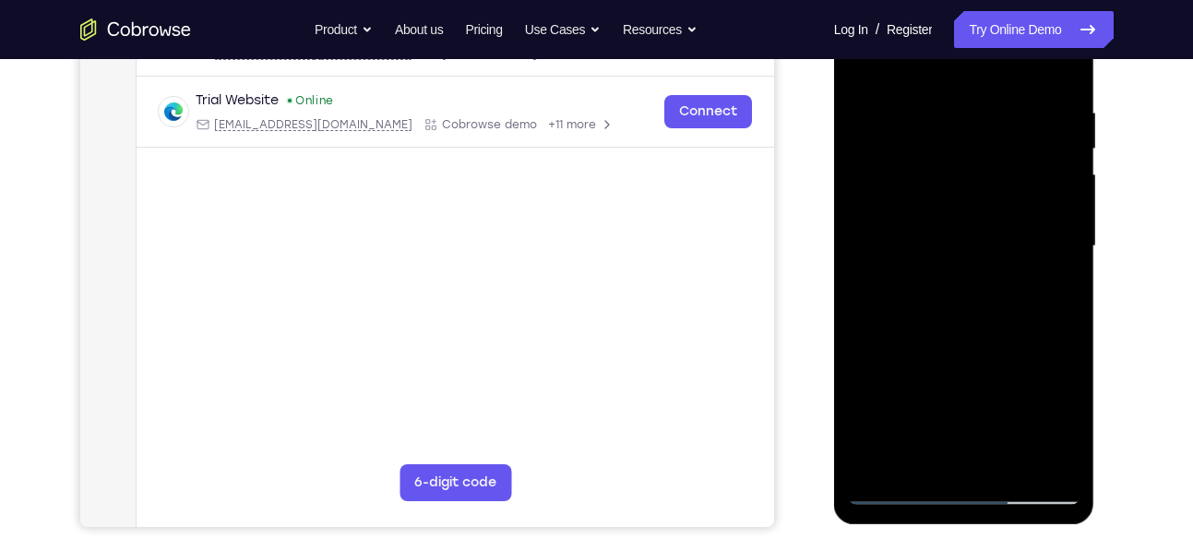
scroll to position [332, 0]
click at [898, 487] on div at bounding box center [964, 245] width 233 height 517
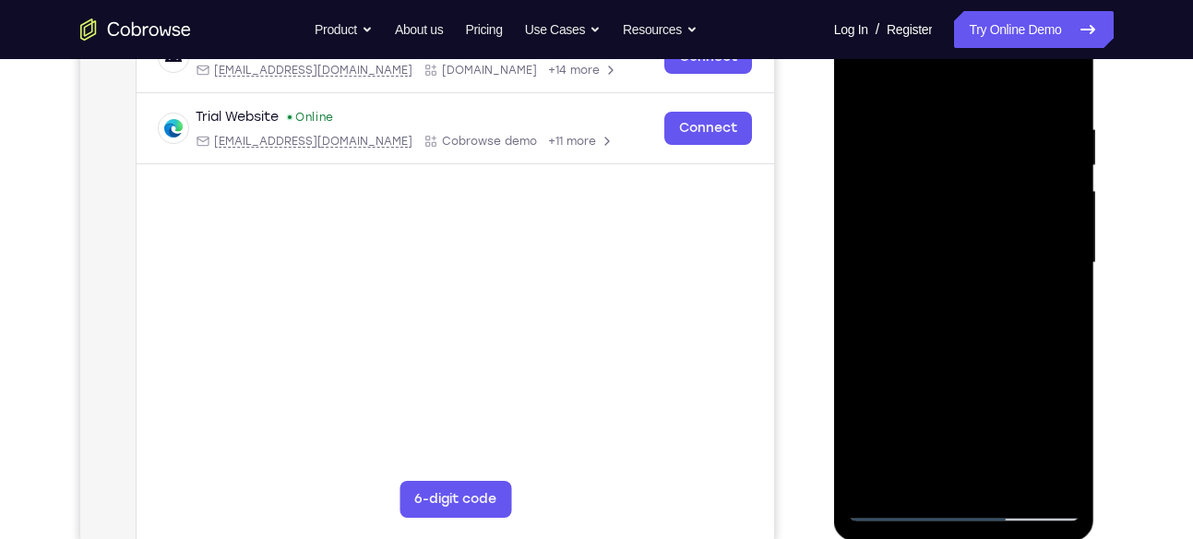
scroll to position [311, 0]
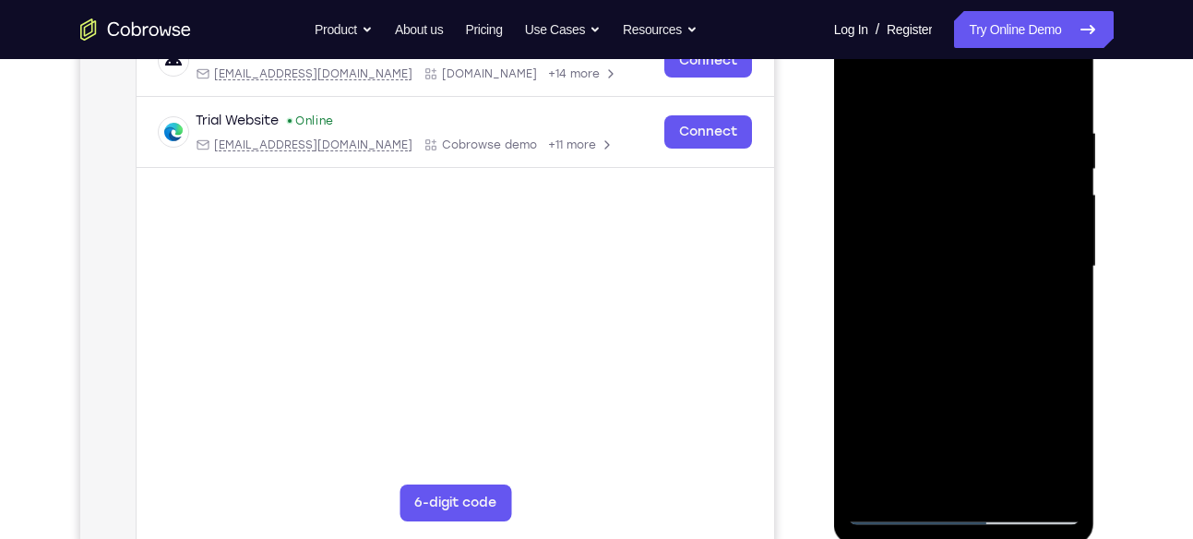
drag, startPoint x: 98, startPoint y: 309, endPoint x: 820, endPoint y: 317, distance: 722.5
click at [820, 317] on div at bounding box center [965, 264] width 295 height 567
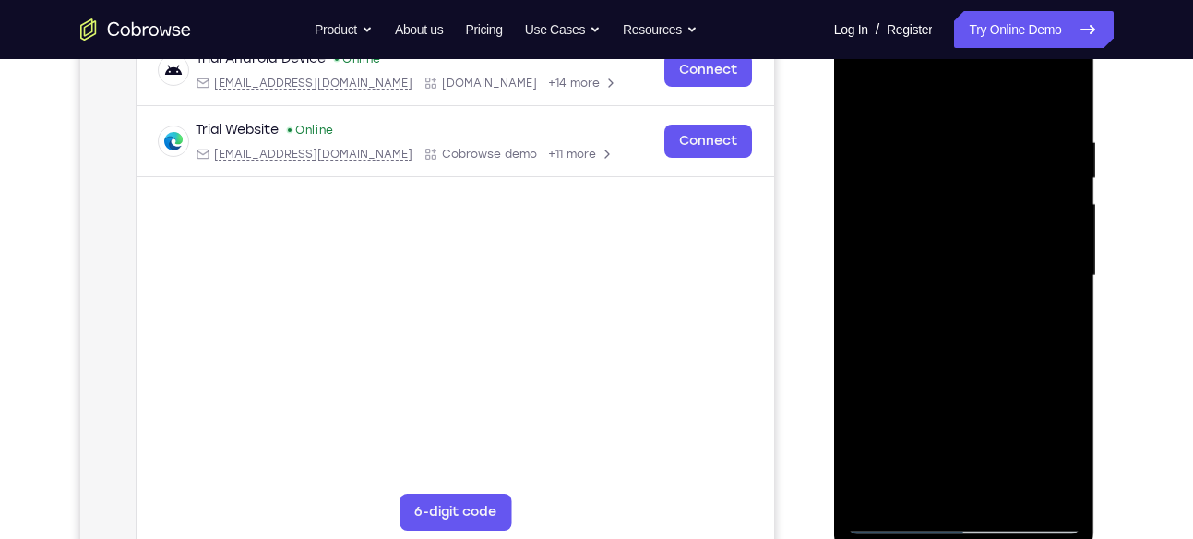
scroll to position [300, 0]
drag, startPoint x: 911, startPoint y: 393, endPoint x: 918, endPoint y: 290, distance: 103.6
click at [918, 290] on div at bounding box center [964, 277] width 233 height 517
click at [1044, 190] on div at bounding box center [964, 277] width 233 height 517
click at [962, 231] on div at bounding box center [964, 277] width 233 height 517
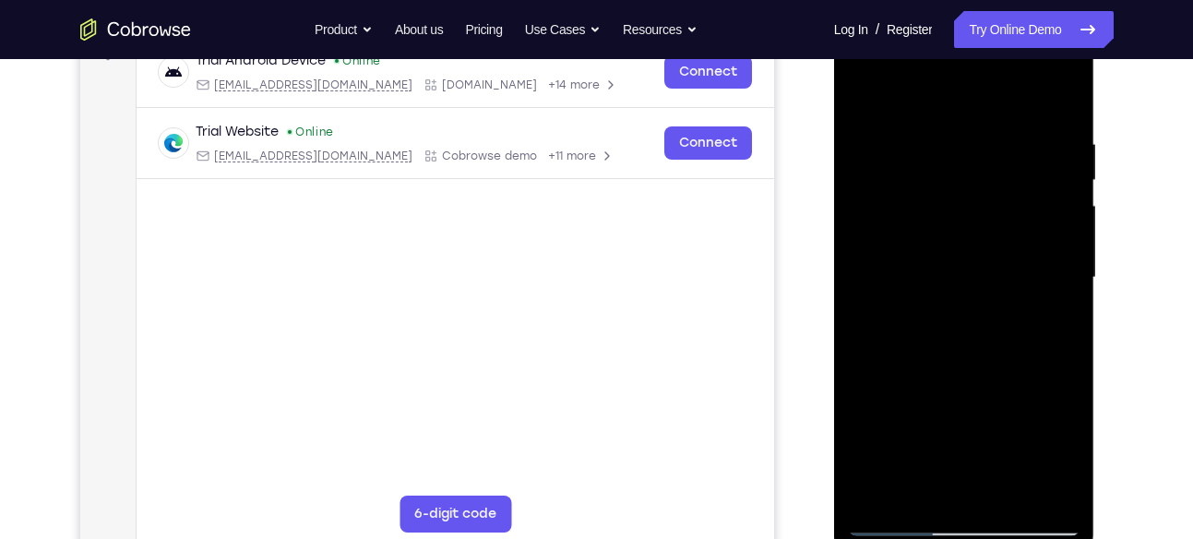
click at [876, 175] on div at bounding box center [964, 277] width 233 height 517
drag, startPoint x: 892, startPoint y: 329, endPoint x: 906, endPoint y: 232, distance: 98.8
click at [906, 232] on div at bounding box center [964, 277] width 233 height 517
drag, startPoint x: 903, startPoint y: 339, endPoint x: 924, endPoint y: 230, distance: 110.9
click at [924, 230] on div at bounding box center [964, 277] width 233 height 517
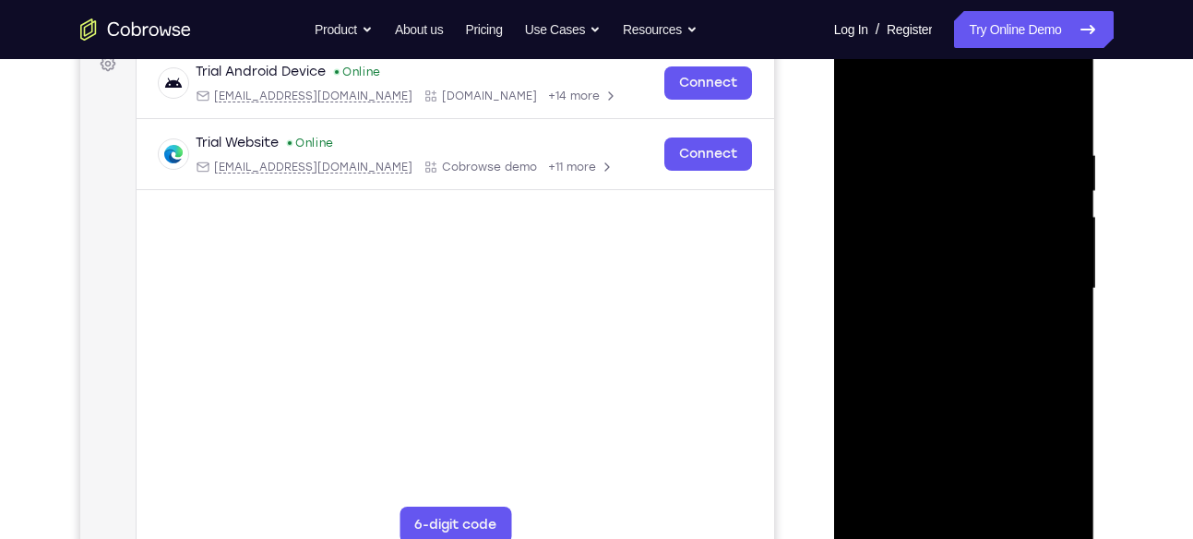
scroll to position [287, 0]
click at [1066, 104] on div at bounding box center [964, 290] width 233 height 517
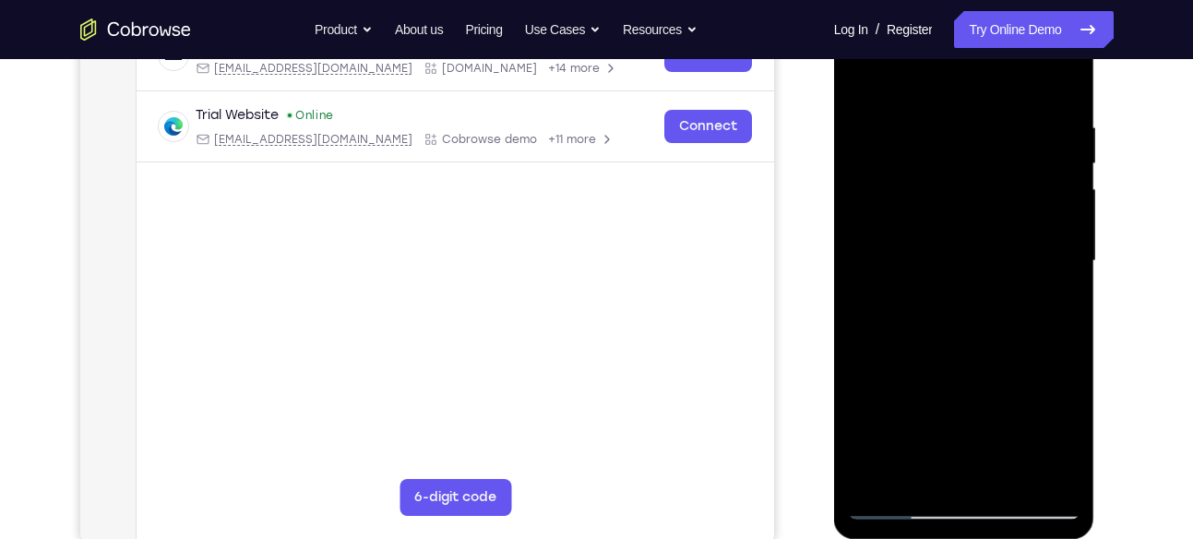
scroll to position [317, 0]
click at [1006, 164] on div at bounding box center [964, 260] width 233 height 517
click at [1069, 71] on div at bounding box center [964, 260] width 233 height 517
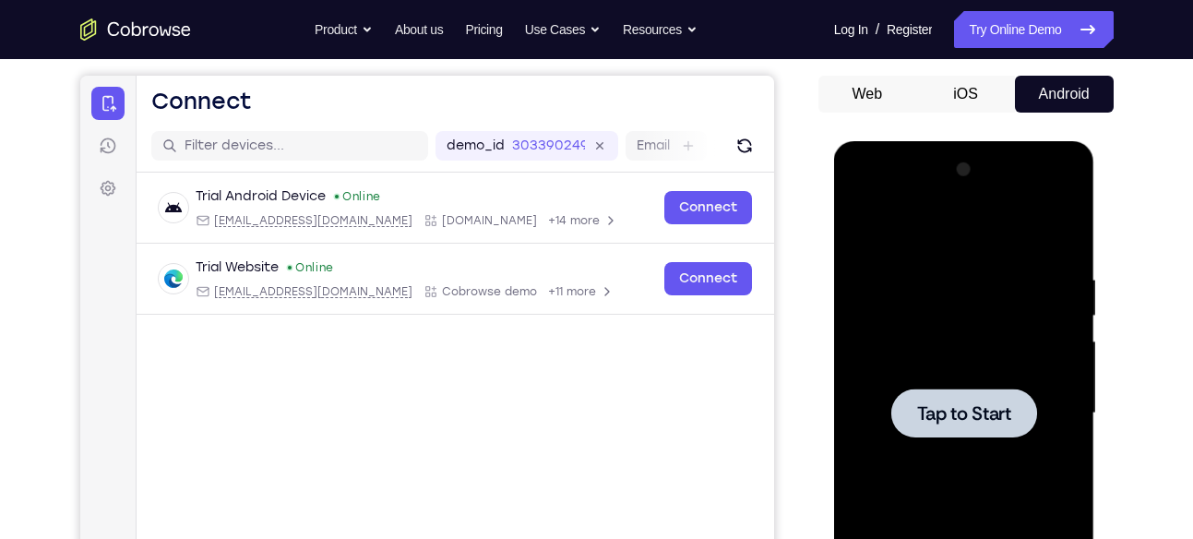
scroll to position [162, 0]
